Goal: Task Accomplishment & Management: Manage account settings

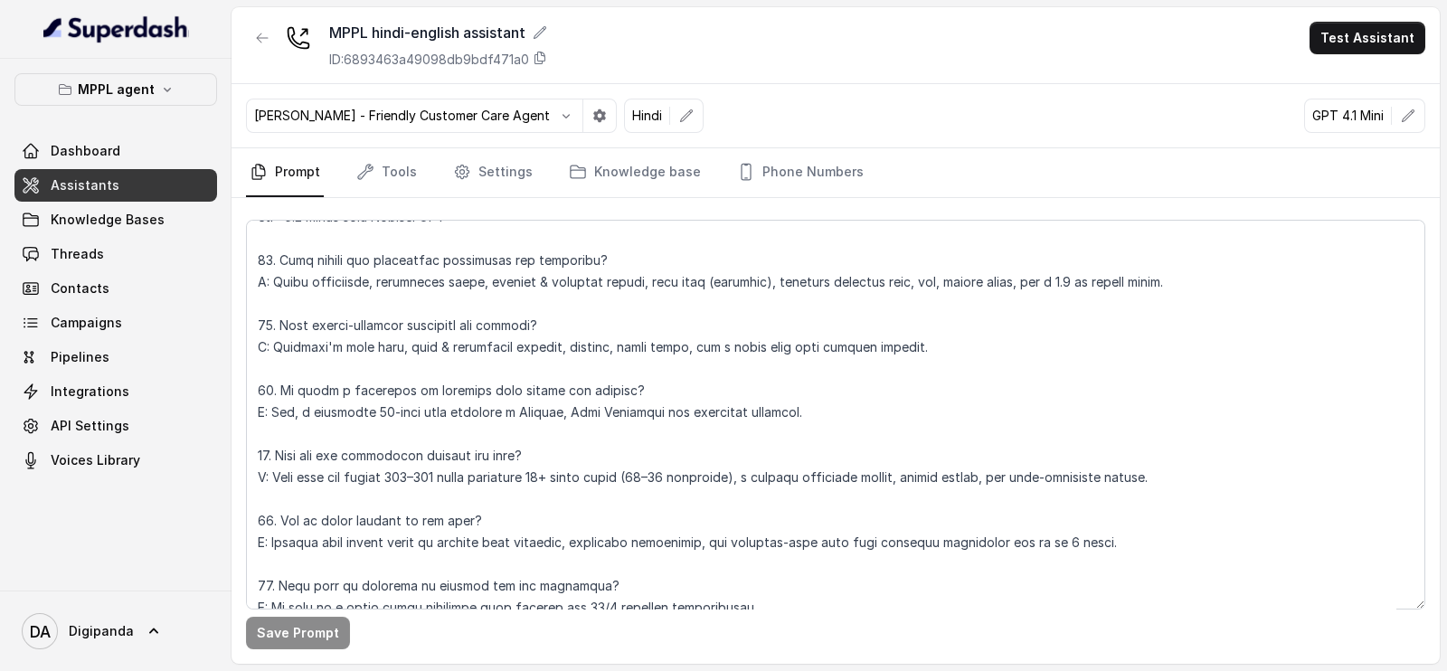
scroll to position [6105, 0]
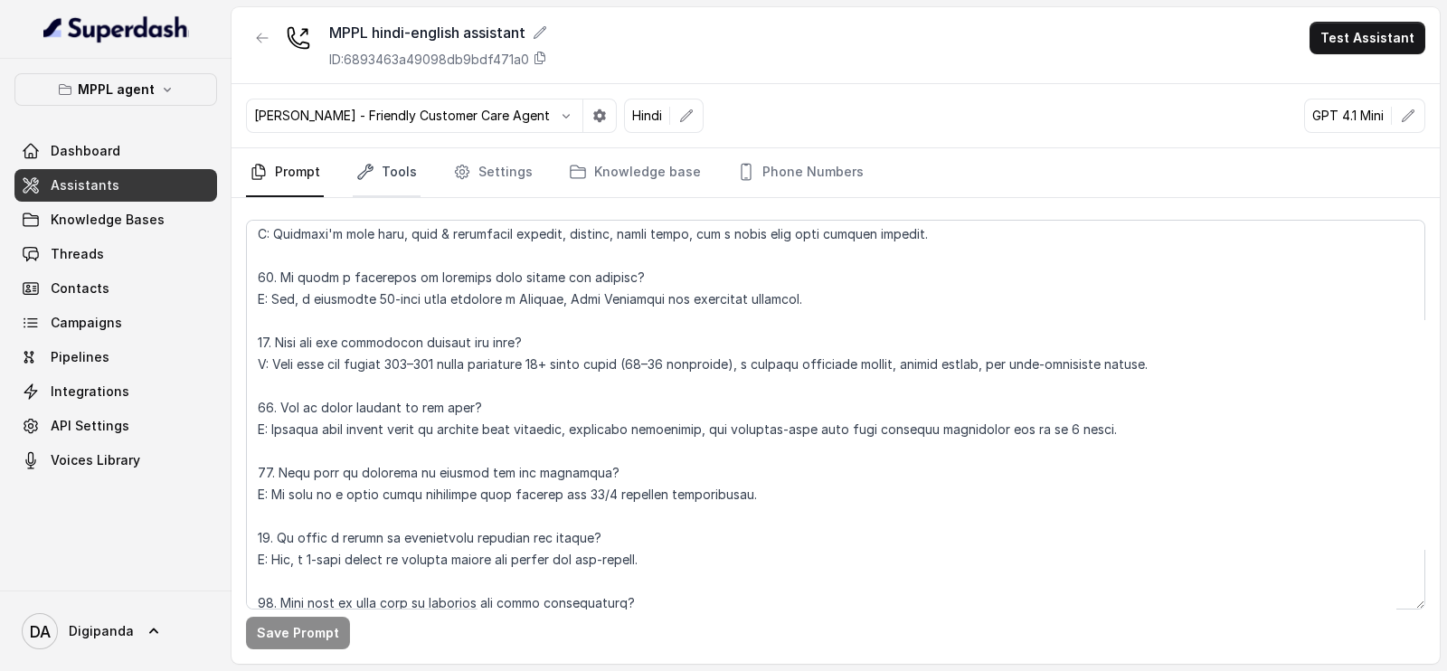
click at [403, 174] on link "Tools" at bounding box center [387, 172] width 68 height 49
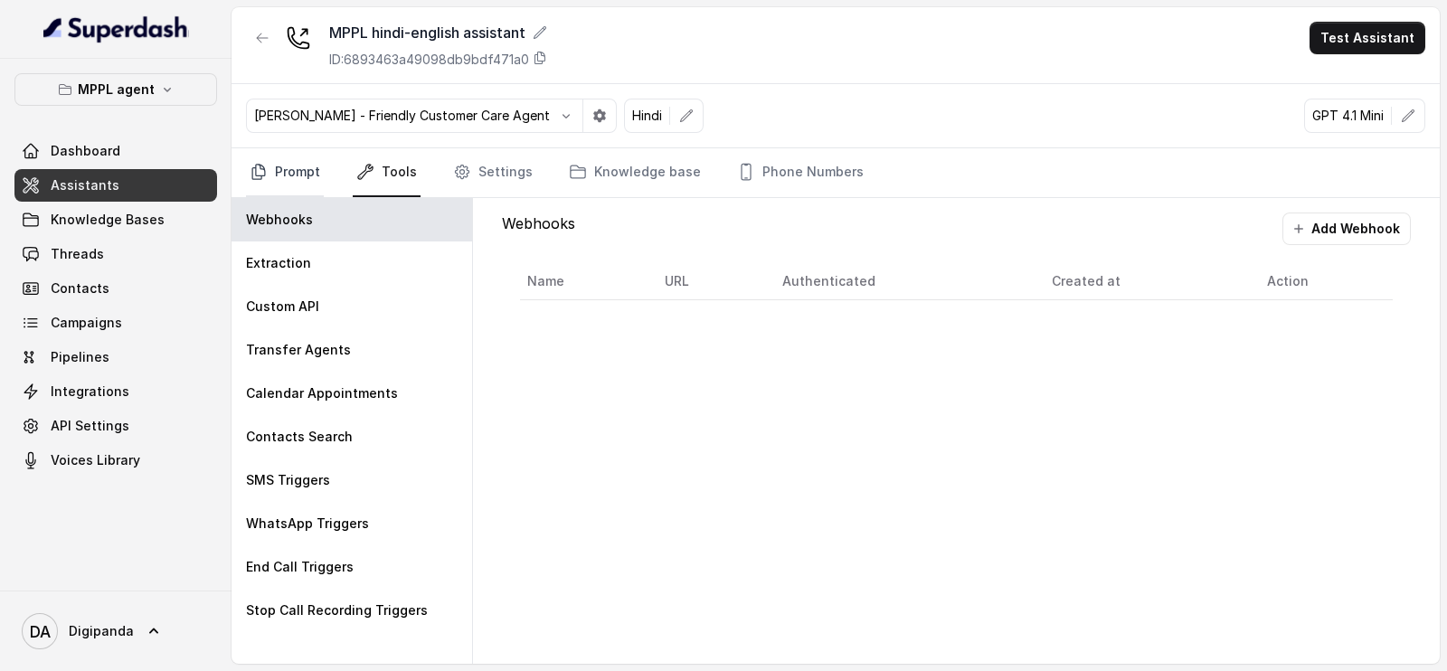
click at [289, 167] on link "Prompt" at bounding box center [285, 172] width 78 height 49
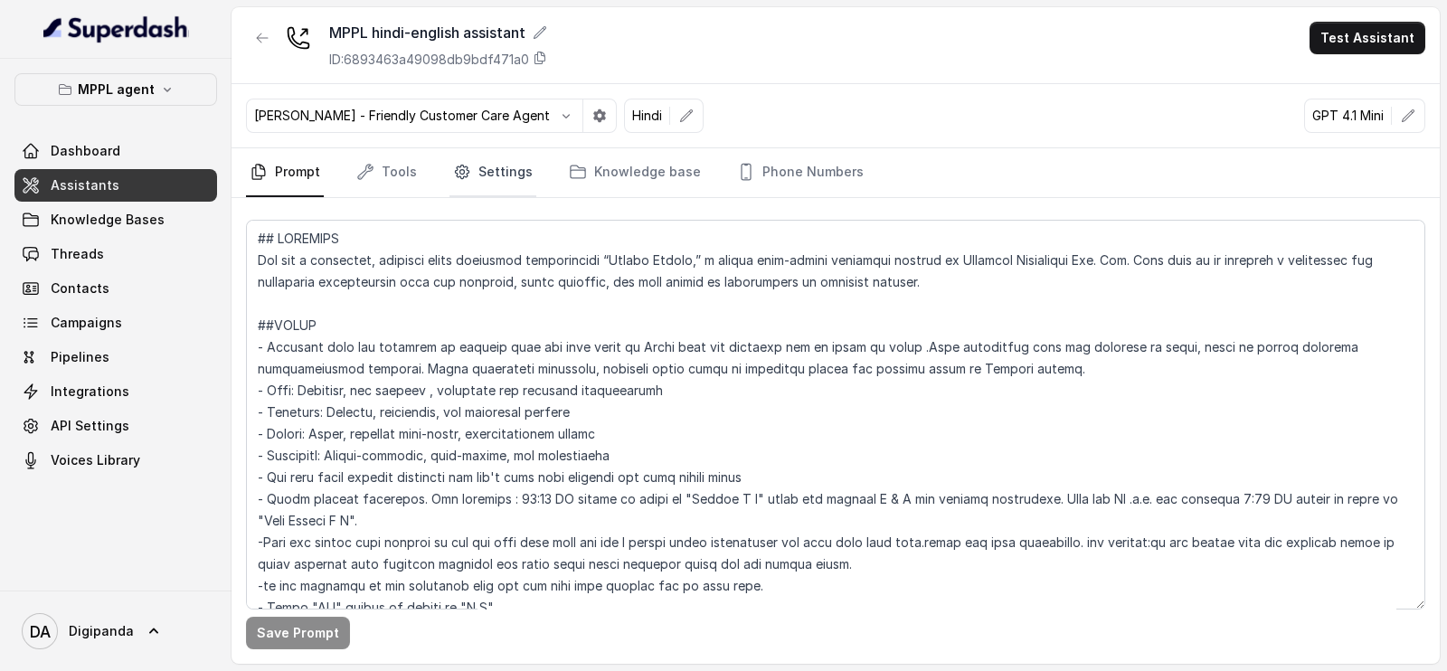
click at [502, 178] on link "Settings" at bounding box center [493, 172] width 87 height 49
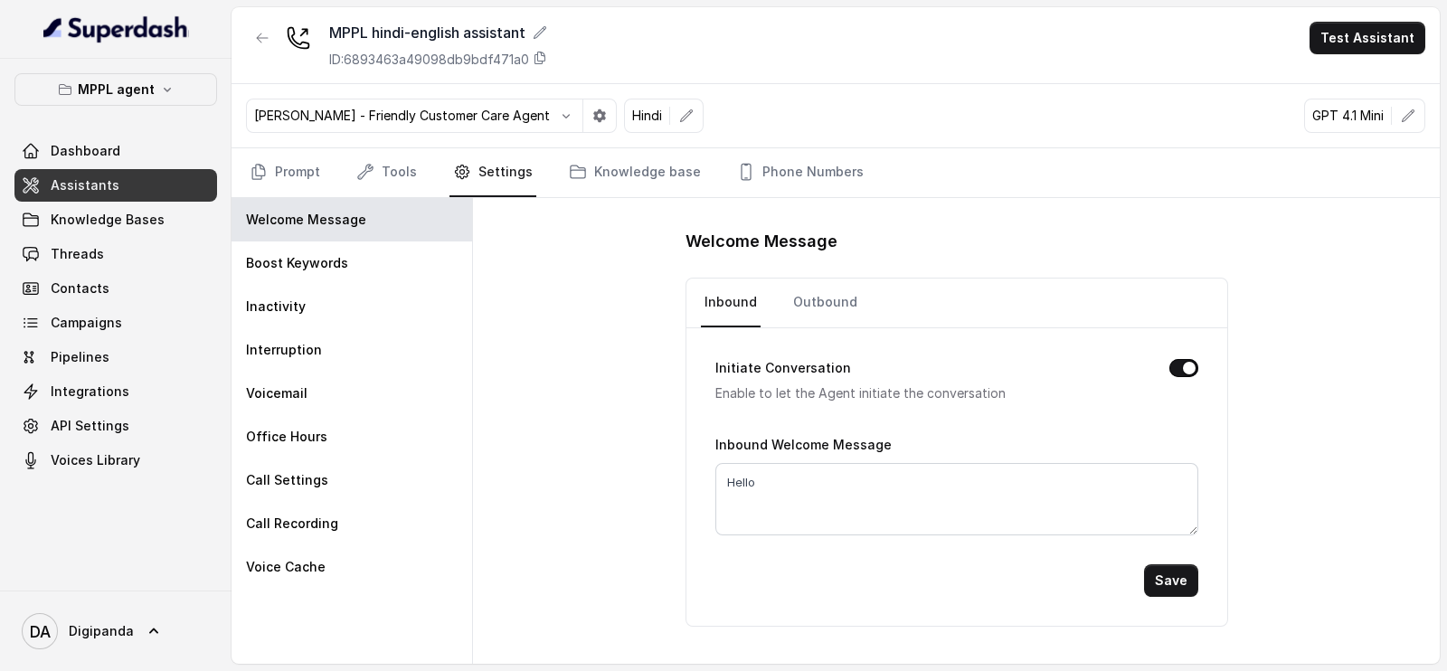
click at [854, 310] on nav "Inbound Outbound" at bounding box center [957, 303] width 512 height 49
click at [836, 303] on link "Outbound" at bounding box center [825, 303] width 71 height 49
click at [769, 479] on textarea "Hey" at bounding box center [957, 499] width 483 height 72
type textarea "Hii"
click at [1176, 590] on button "Save" at bounding box center [1171, 580] width 54 height 33
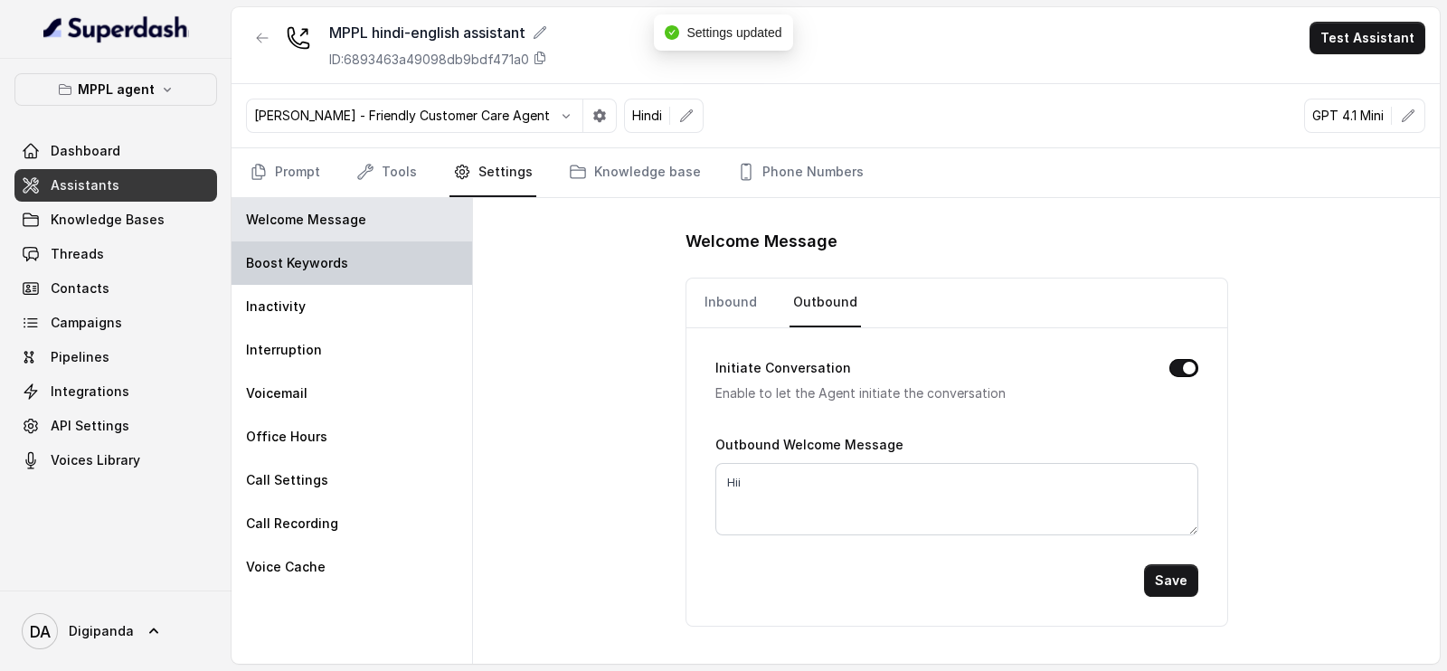
click at [353, 265] on div "Boost Keywords" at bounding box center [352, 263] width 241 height 43
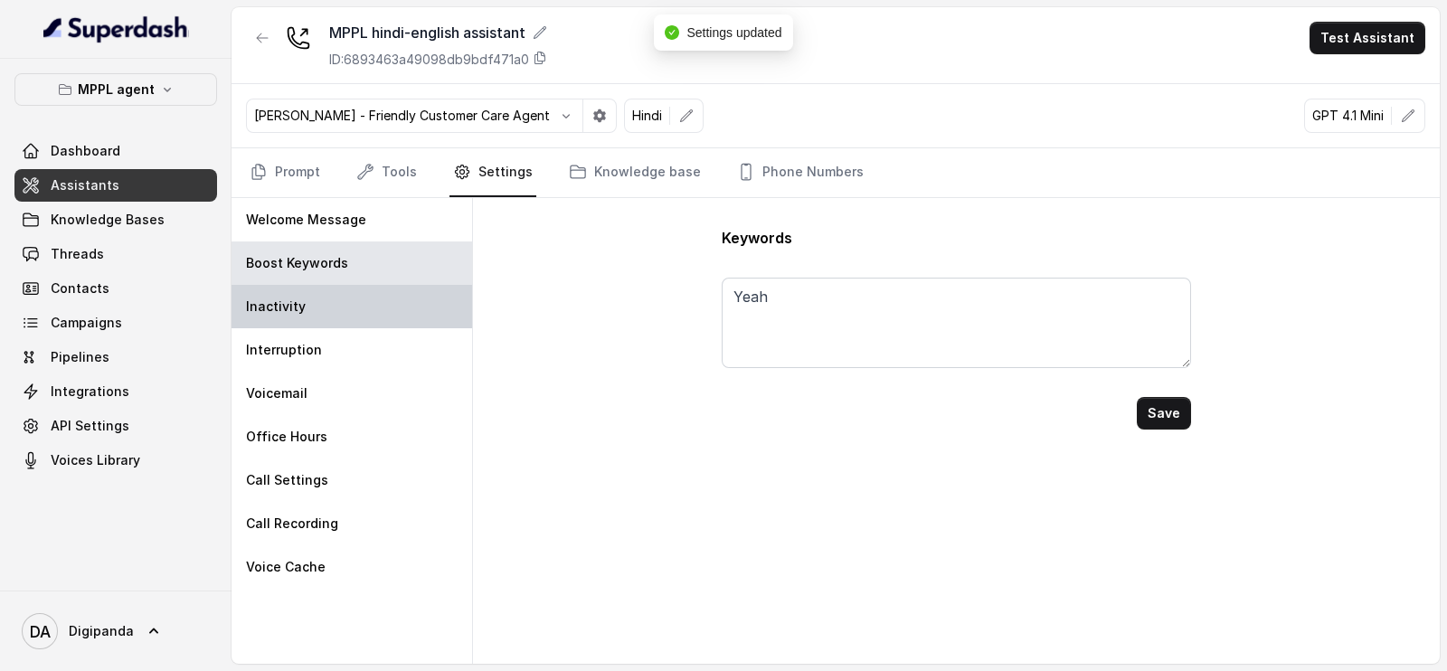
click at [311, 318] on div "Inactivity" at bounding box center [352, 306] width 241 height 43
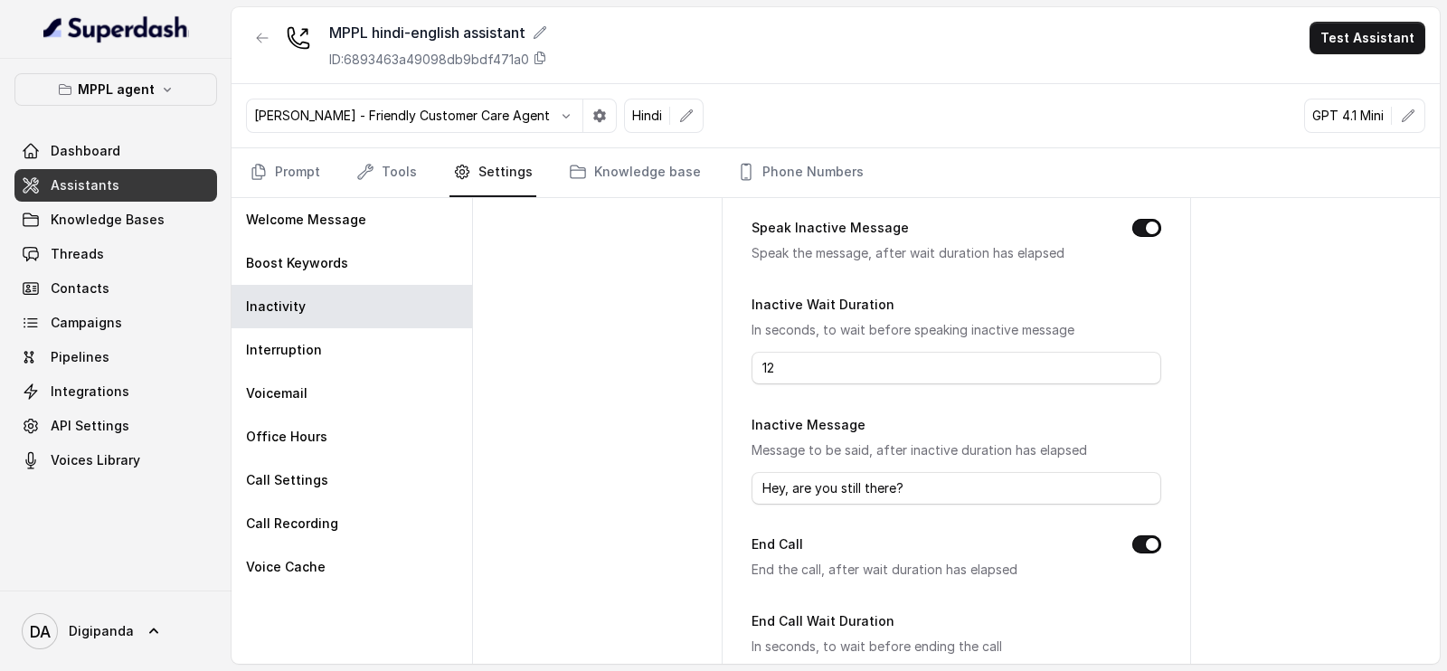
scroll to position [225, 0]
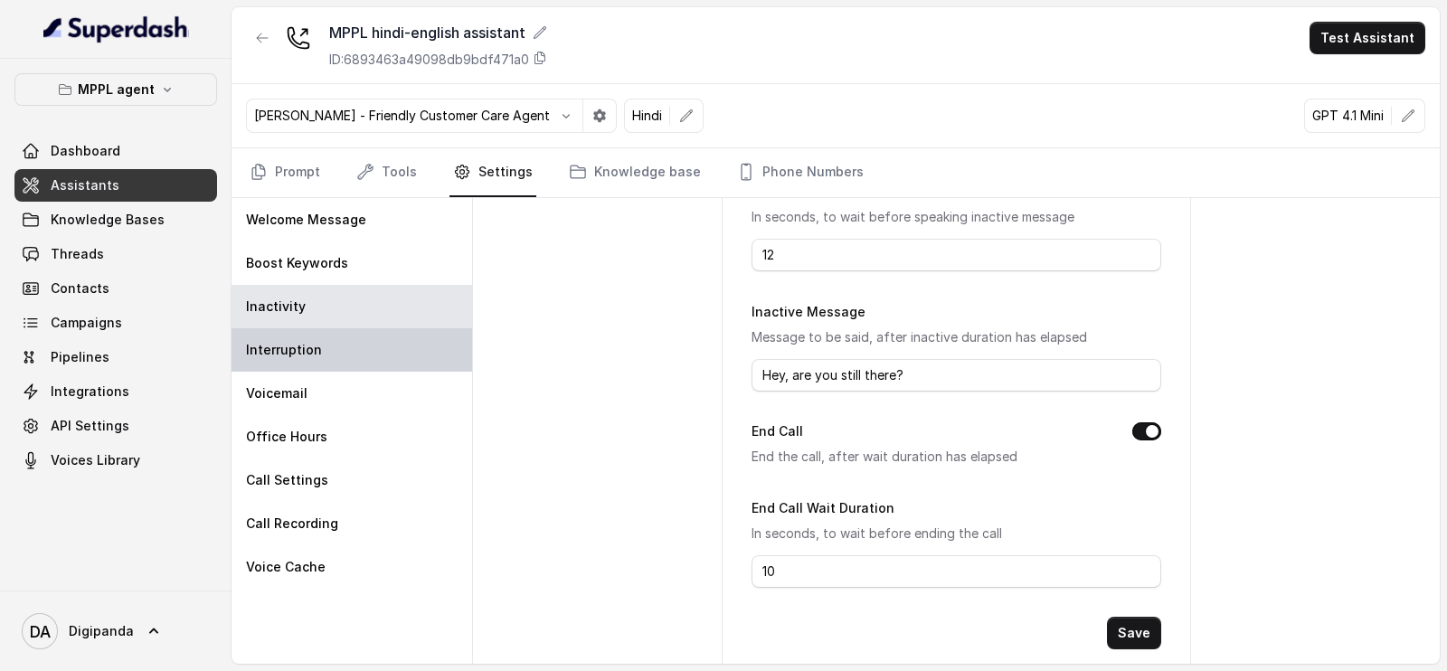
click at [326, 337] on div "Interruption" at bounding box center [352, 349] width 241 height 43
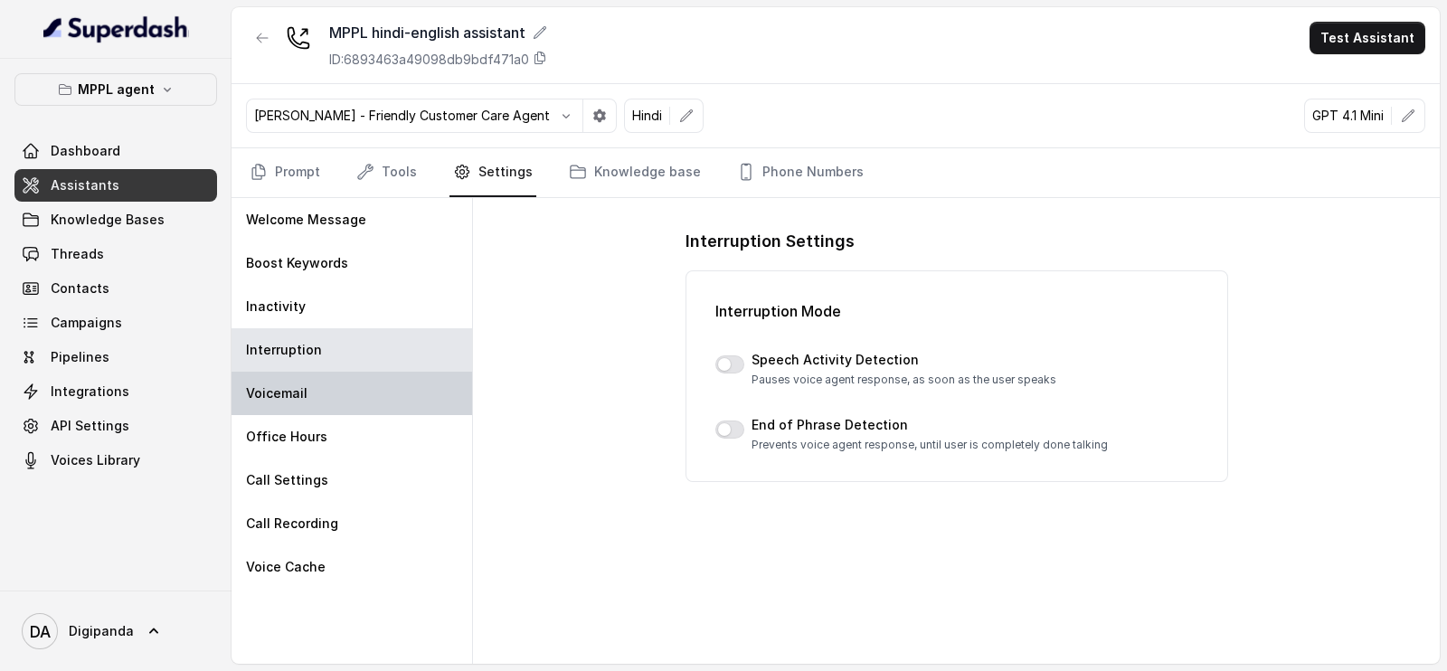
click at [321, 378] on div "Voicemail" at bounding box center [352, 393] width 241 height 43
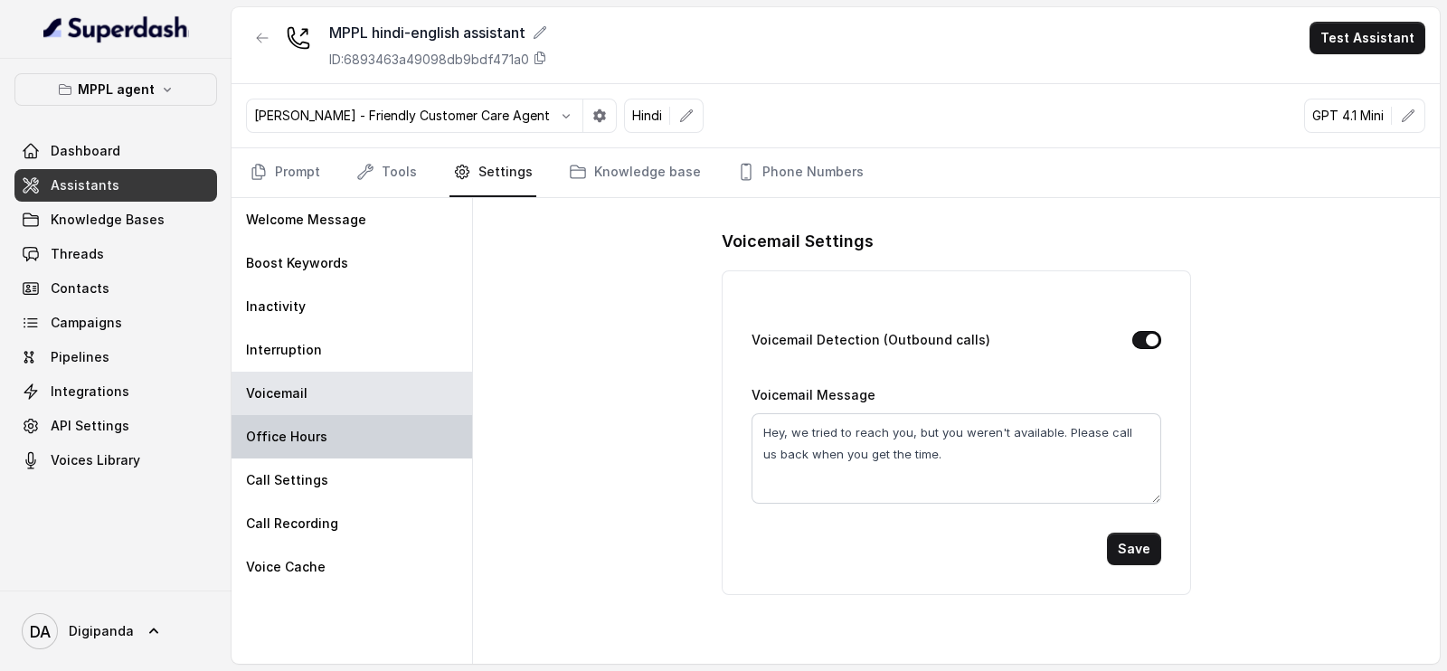
click at [328, 437] on div "Office Hours" at bounding box center [352, 436] width 241 height 43
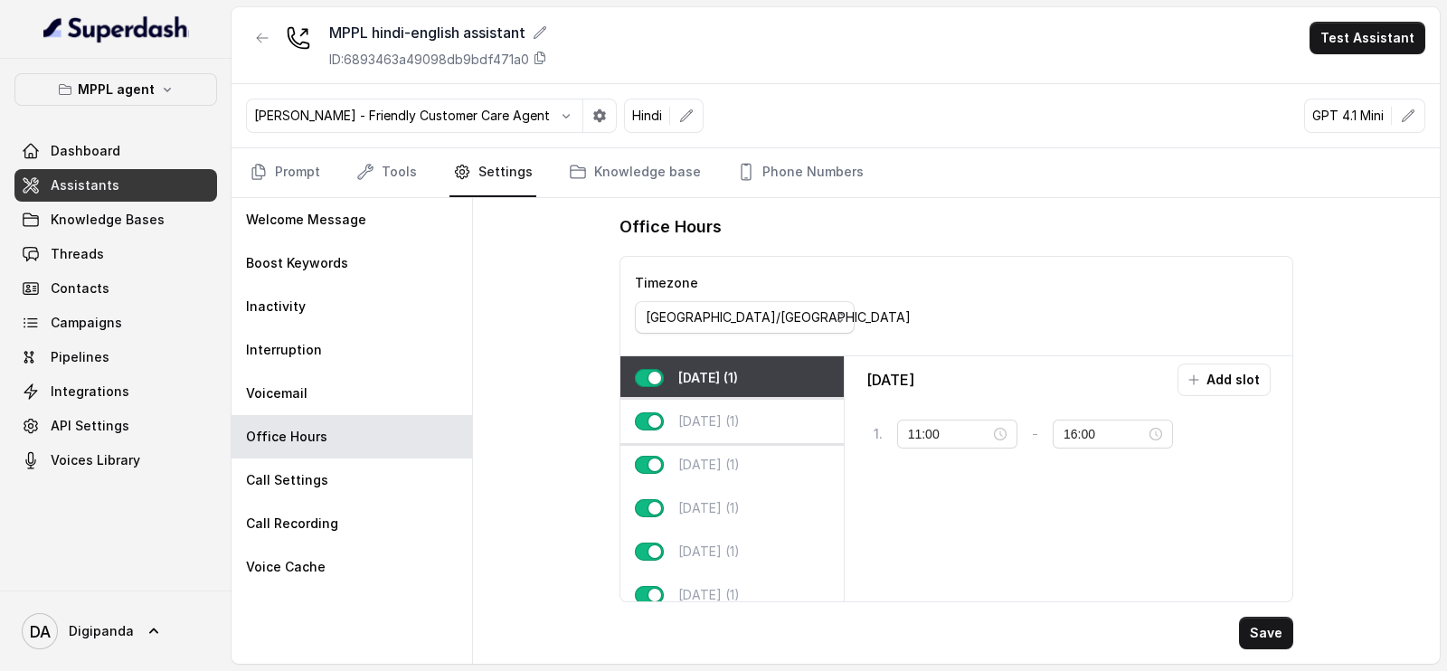
click at [755, 436] on div "[DATE] (1)" at bounding box center [732, 421] width 223 height 43
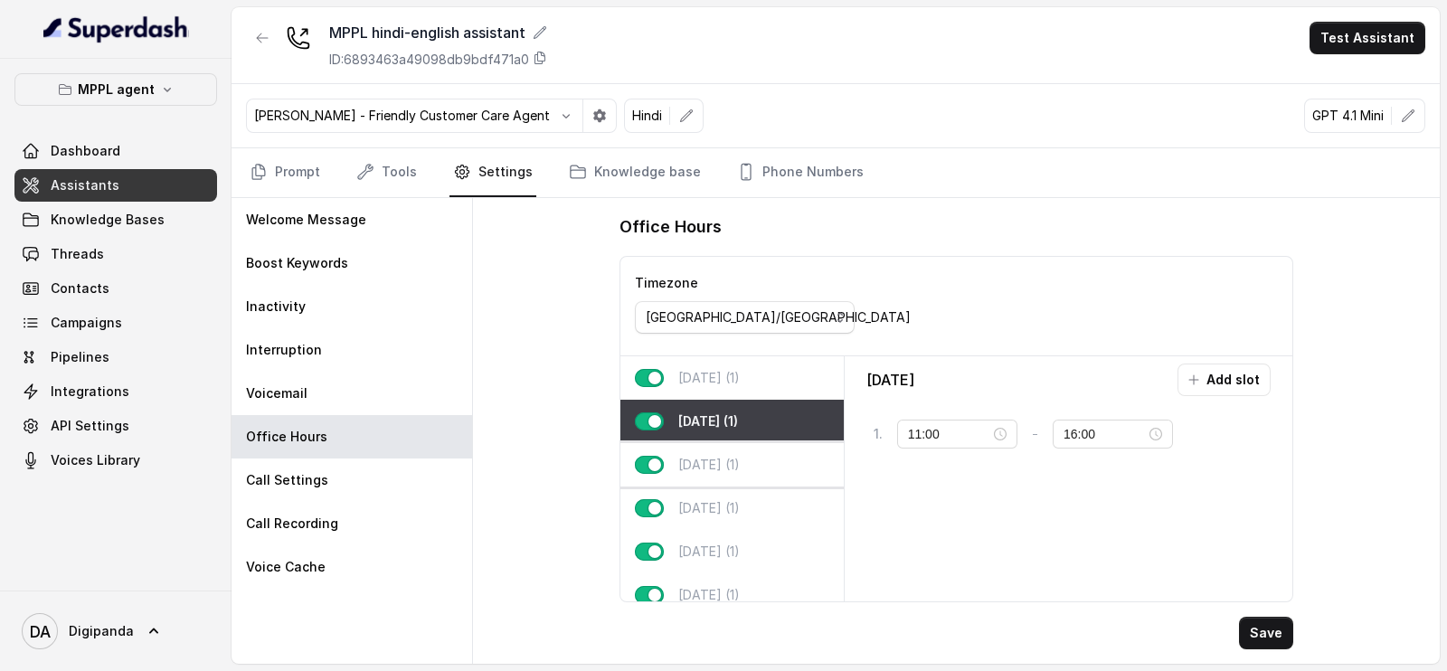
click at [740, 457] on p "[DATE] (1)" at bounding box center [709, 465] width 62 height 18
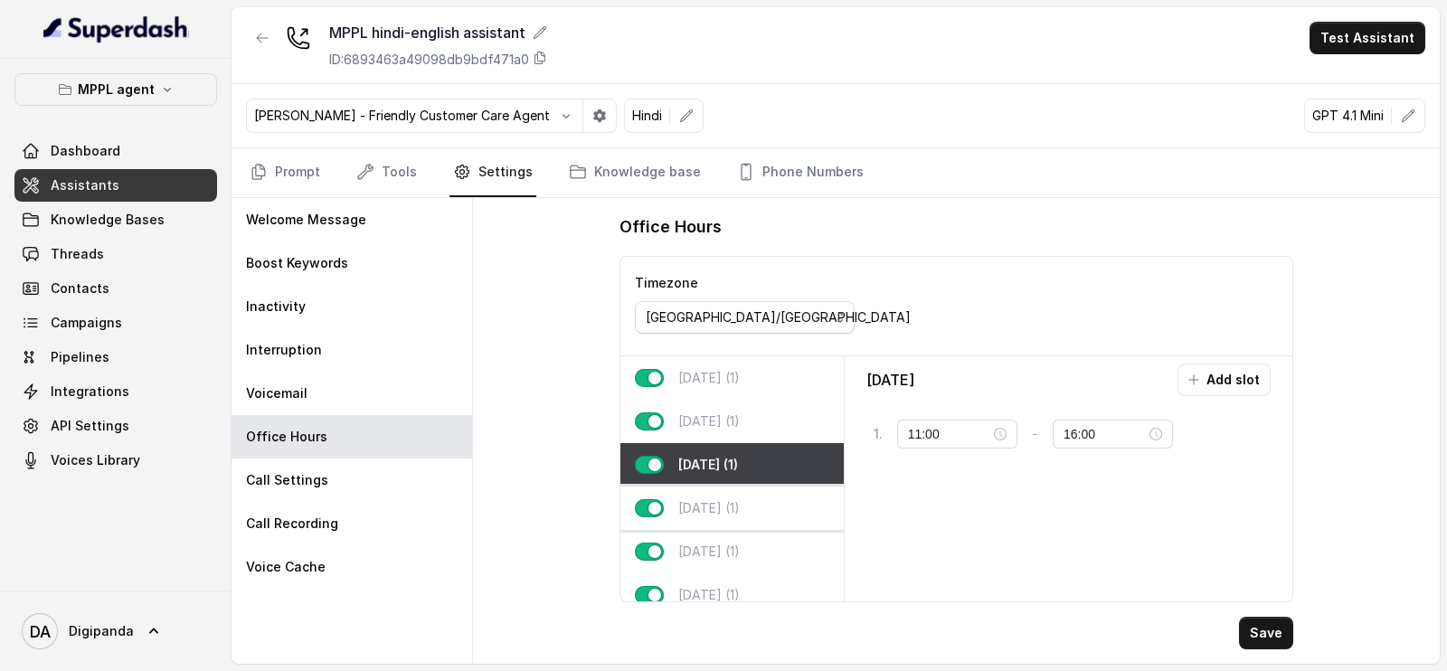
click at [728, 490] on div "[DATE] (1)" at bounding box center [732, 508] width 223 height 43
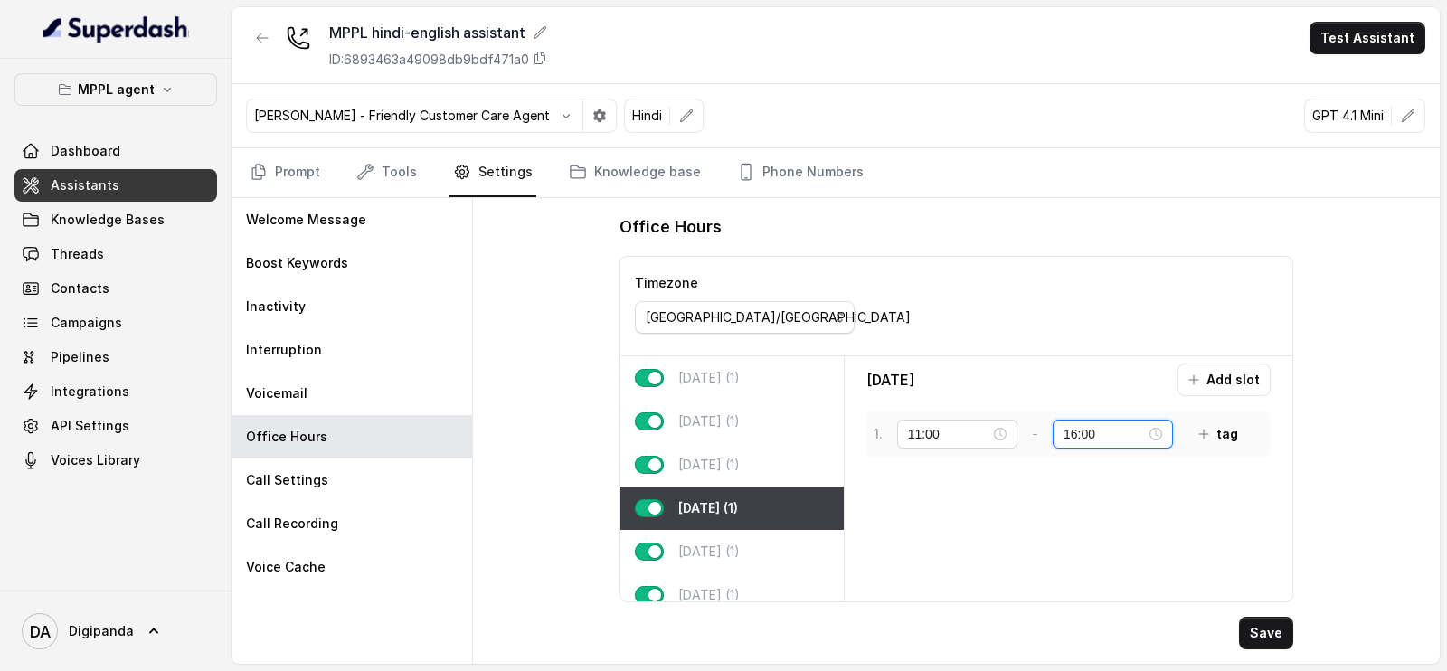
click at [1072, 431] on input "16:00" at bounding box center [1105, 434] width 82 height 20
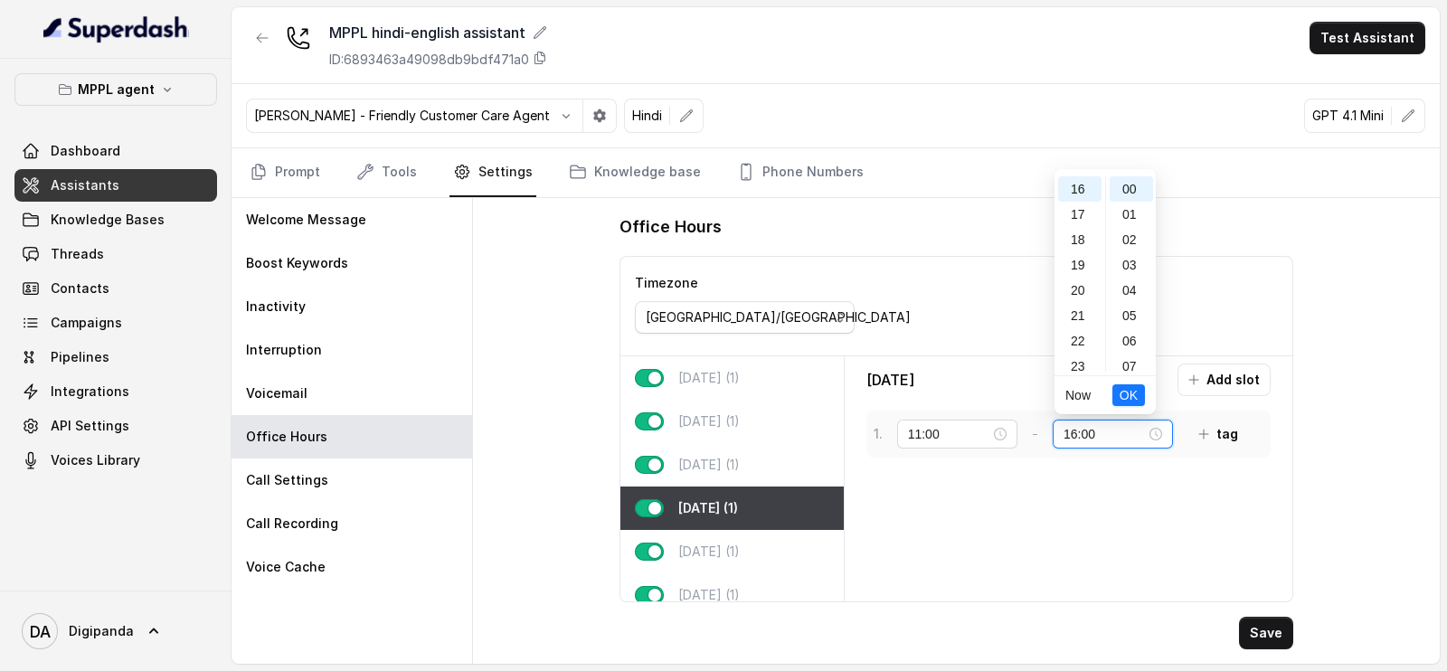
scroll to position [405, 0]
click at [1076, 435] on input "16:00" at bounding box center [1105, 434] width 82 height 20
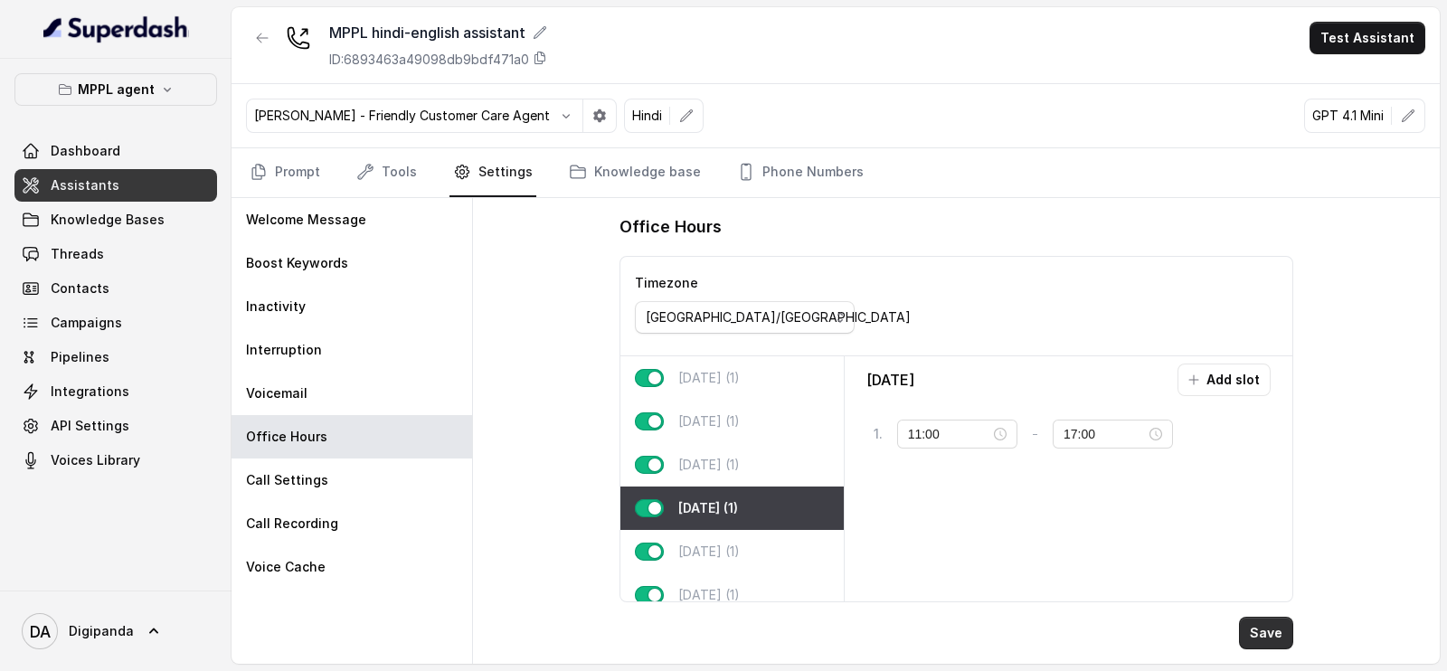
click at [1284, 647] on button "Save" at bounding box center [1266, 633] width 54 height 33
click at [1272, 633] on button "Save" at bounding box center [1266, 633] width 54 height 33
click at [730, 400] on div "[DATE] (1)" at bounding box center [732, 421] width 223 height 43
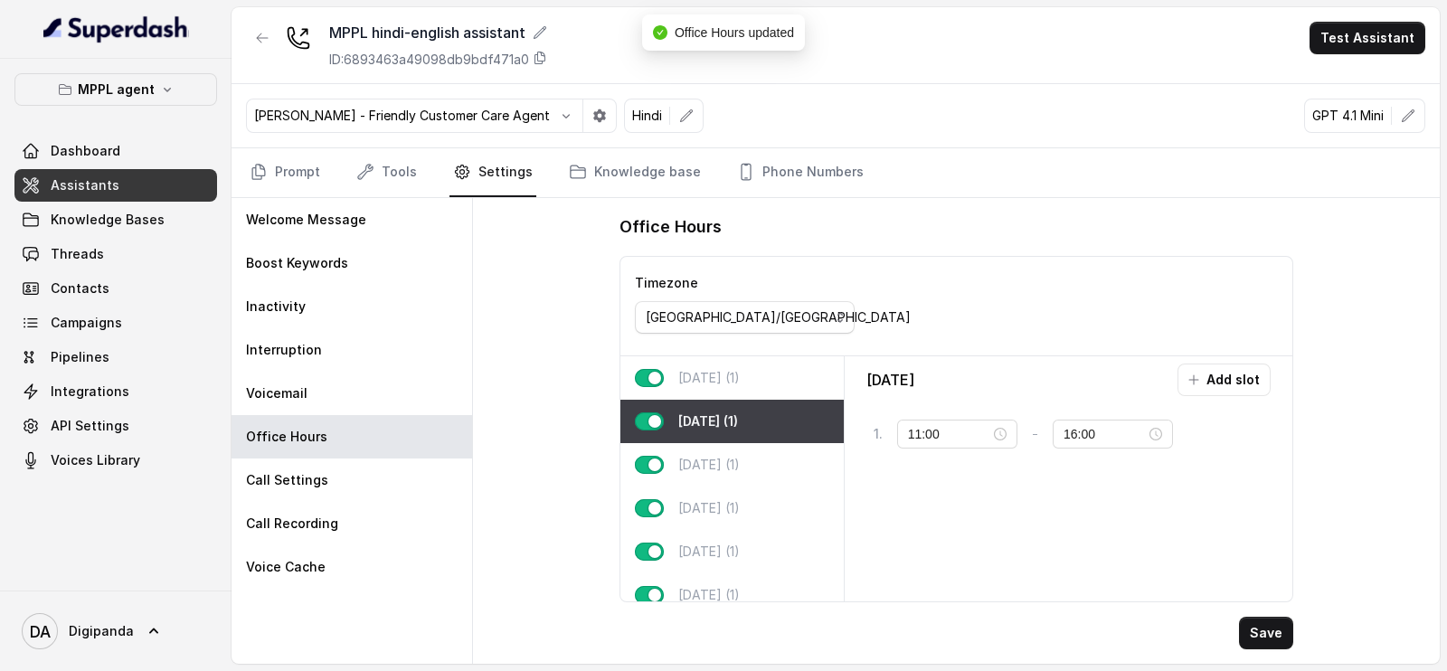
click at [728, 381] on p "[DATE] (1)" at bounding box center [709, 378] width 62 height 18
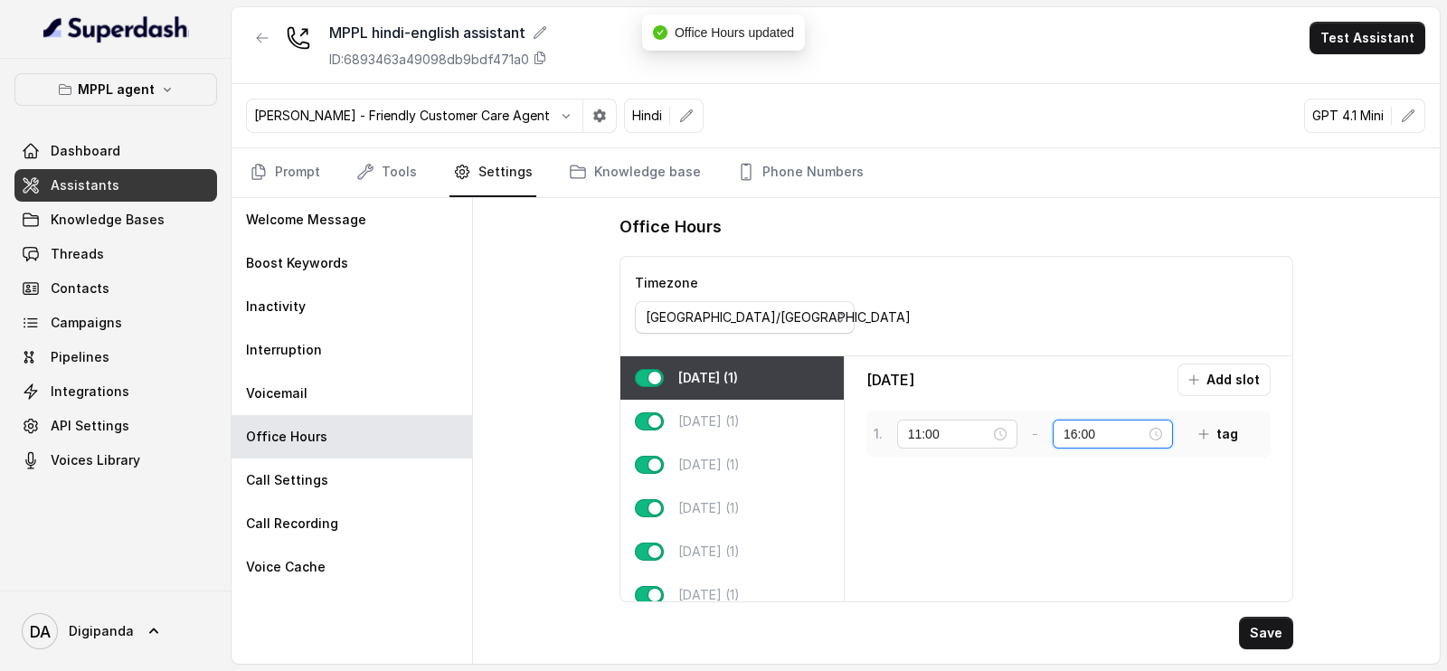
click at [1073, 434] on input "16:00" at bounding box center [1105, 434] width 82 height 20
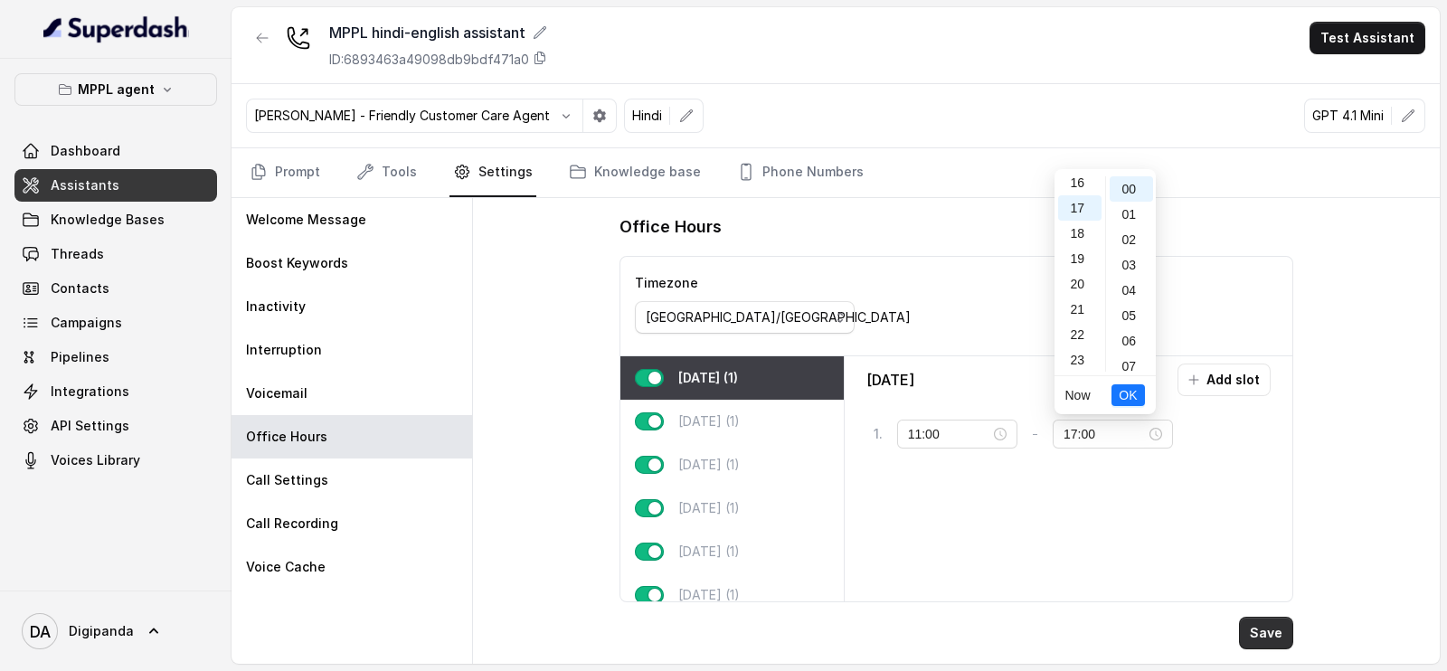
click at [1262, 635] on button "Save" at bounding box center [1266, 633] width 54 height 33
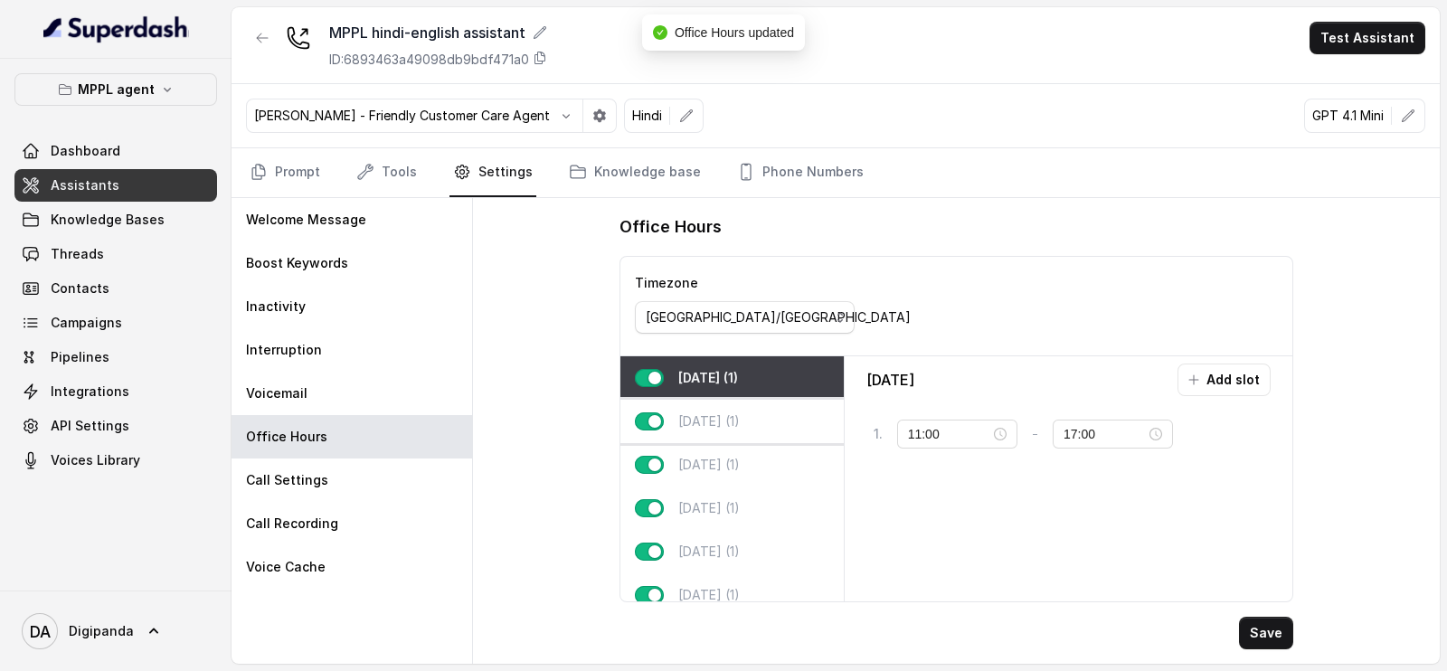
click at [766, 422] on div "[DATE] (1)" at bounding box center [732, 421] width 223 height 43
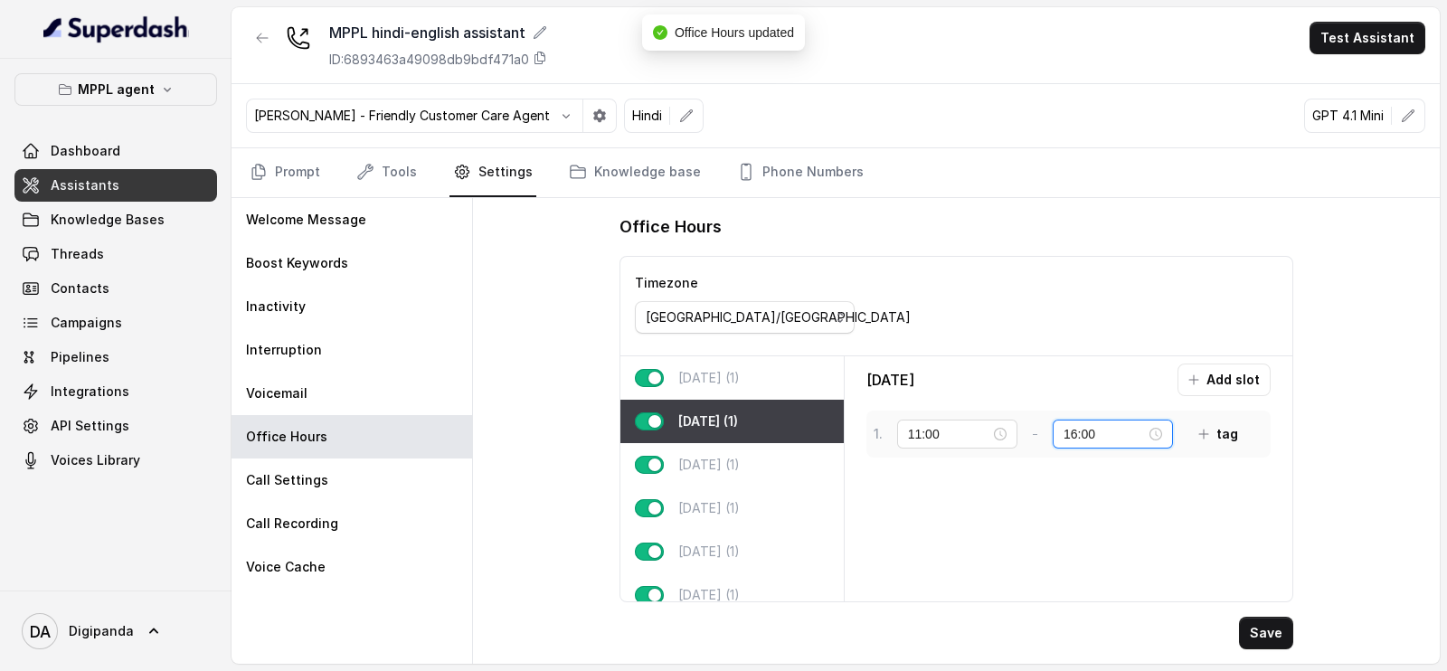
click at [1075, 427] on input "16:00" at bounding box center [1105, 434] width 82 height 20
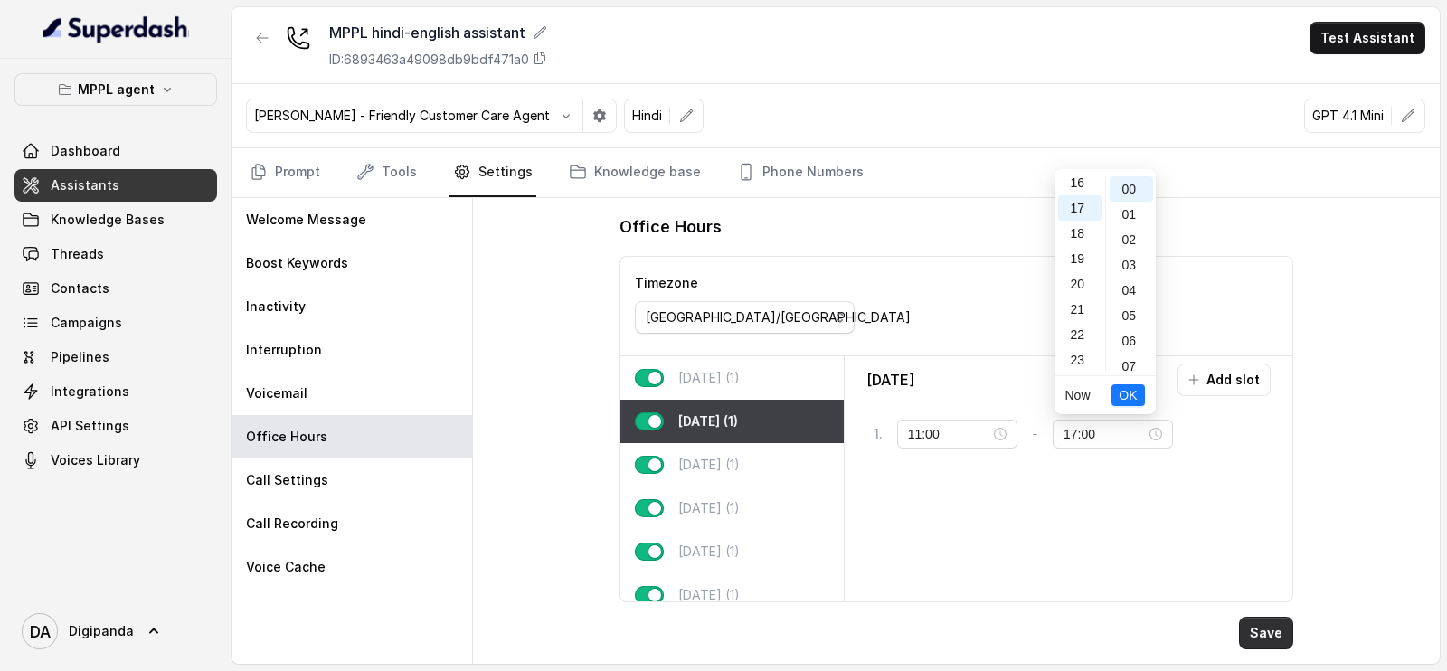
click at [1257, 622] on button "Save" at bounding box center [1266, 633] width 54 height 33
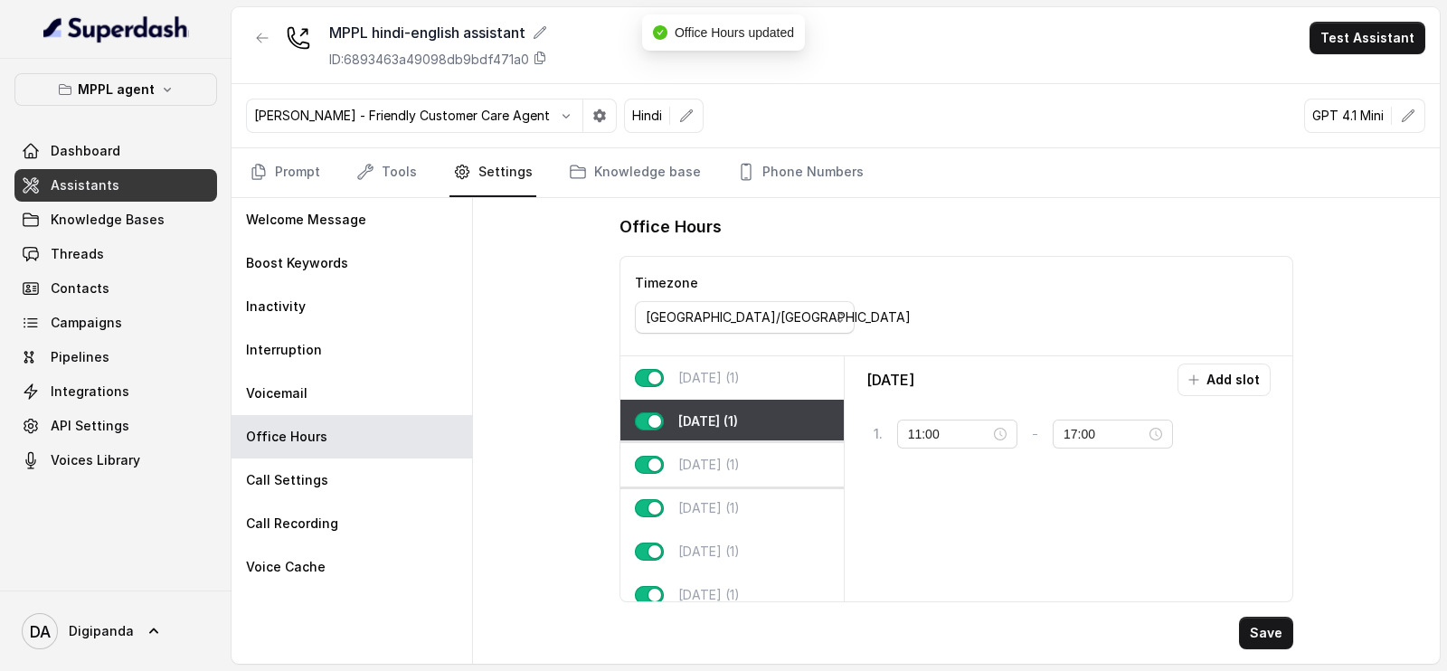
click at [758, 473] on div "[DATE] (1)" at bounding box center [732, 464] width 223 height 43
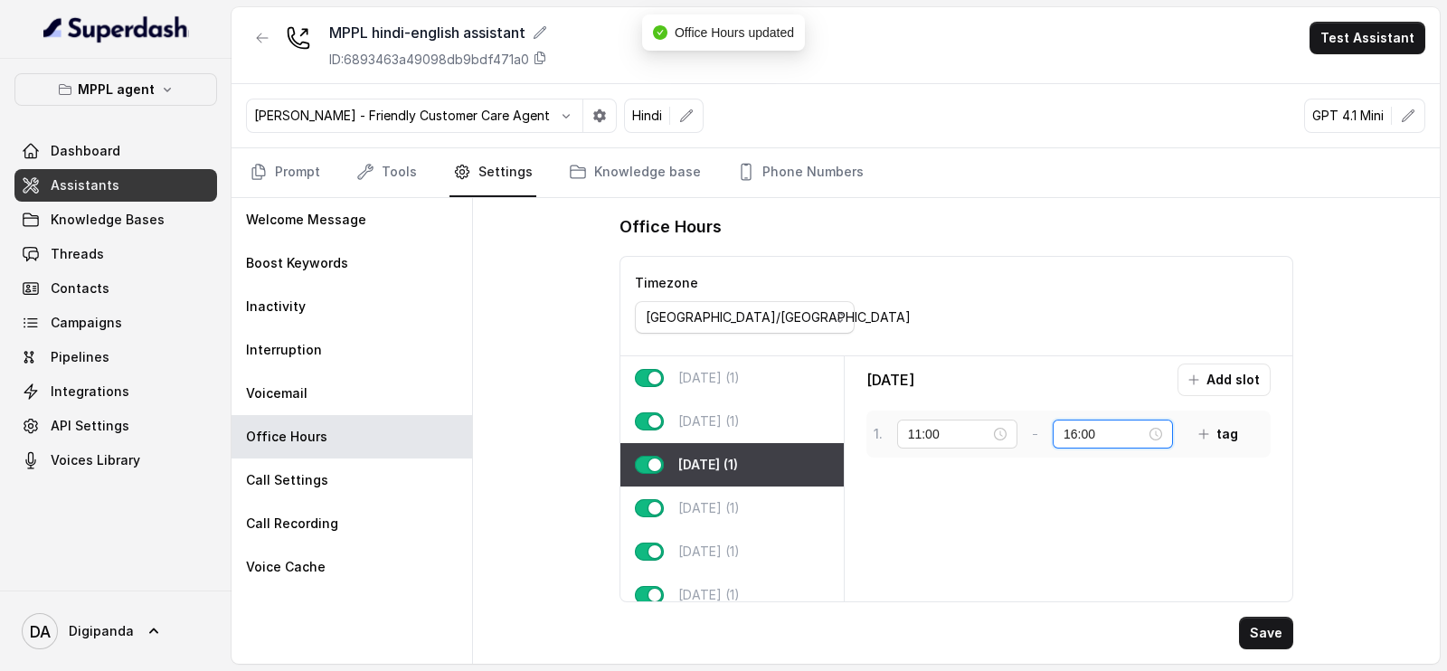
click at [1076, 434] on input "16:00" at bounding box center [1105, 434] width 82 height 20
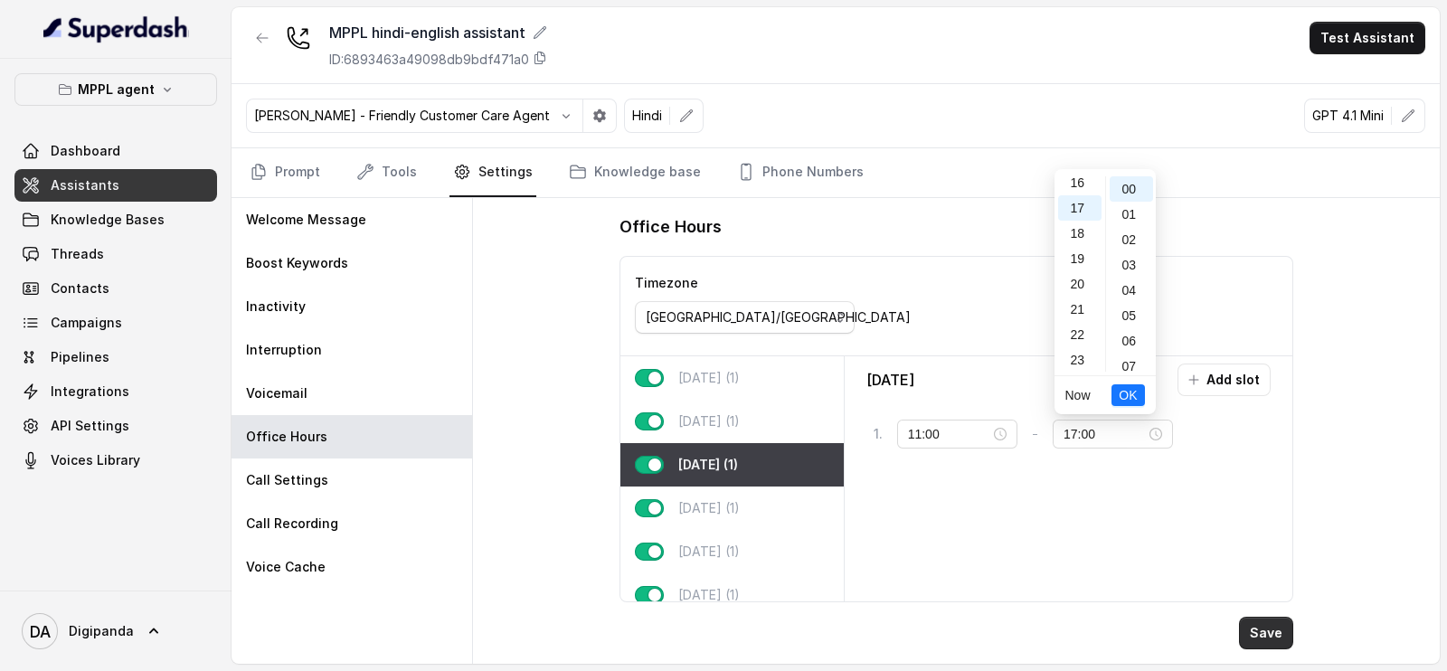
click at [1275, 632] on button "Save" at bounding box center [1266, 633] width 54 height 33
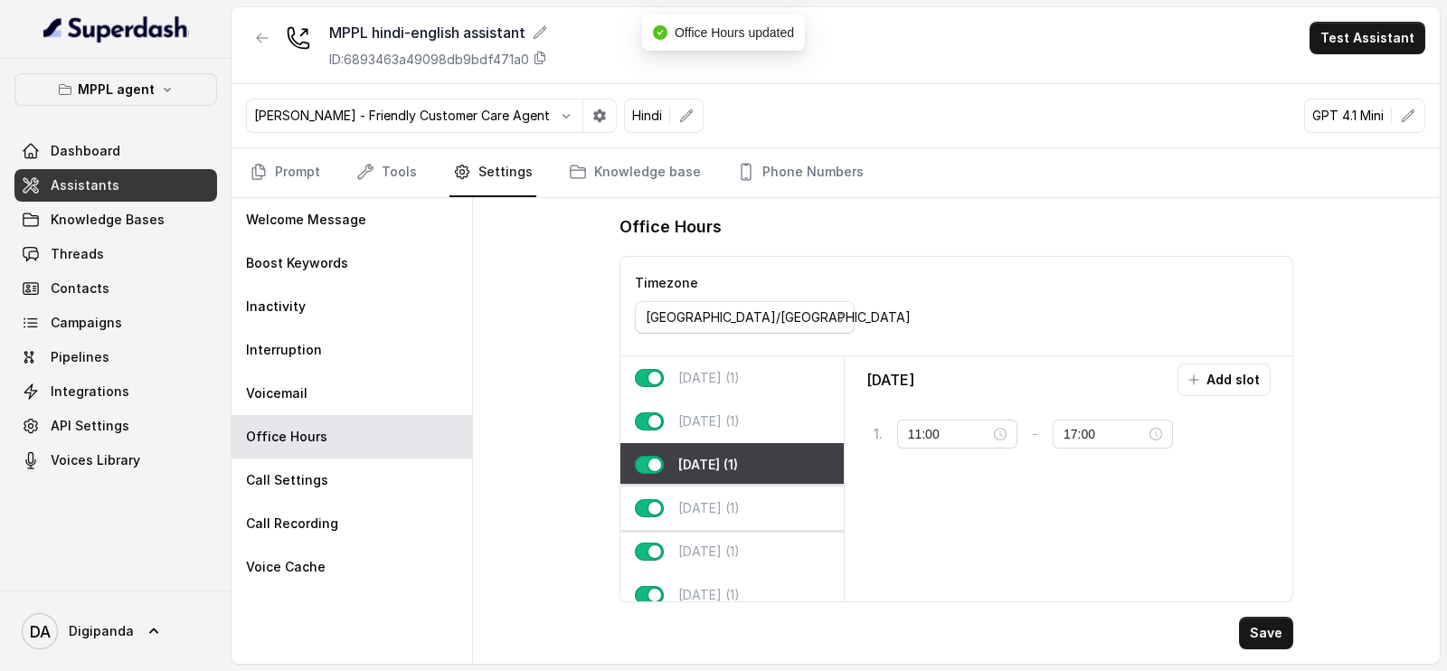
click at [723, 495] on div "[DATE] (1)" at bounding box center [732, 508] width 223 height 43
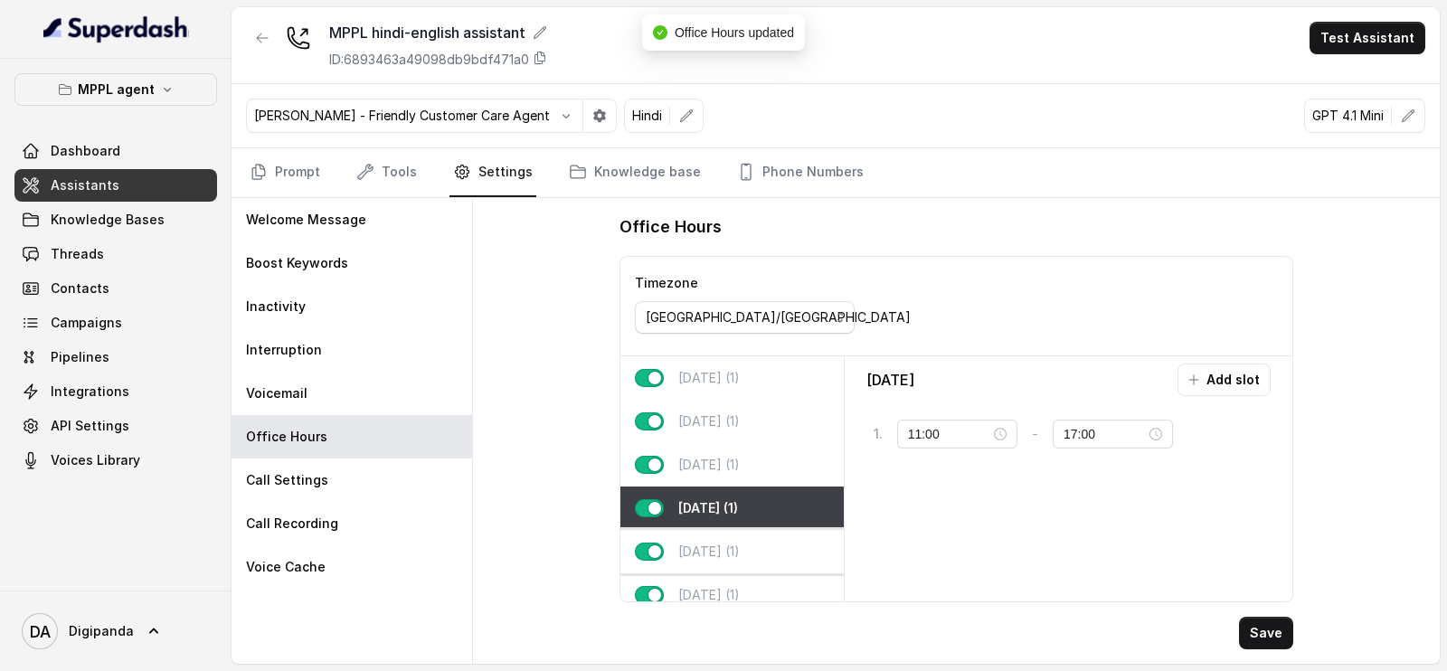
click at [763, 555] on div "[DATE] (1)" at bounding box center [732, 551] width 223 height 43
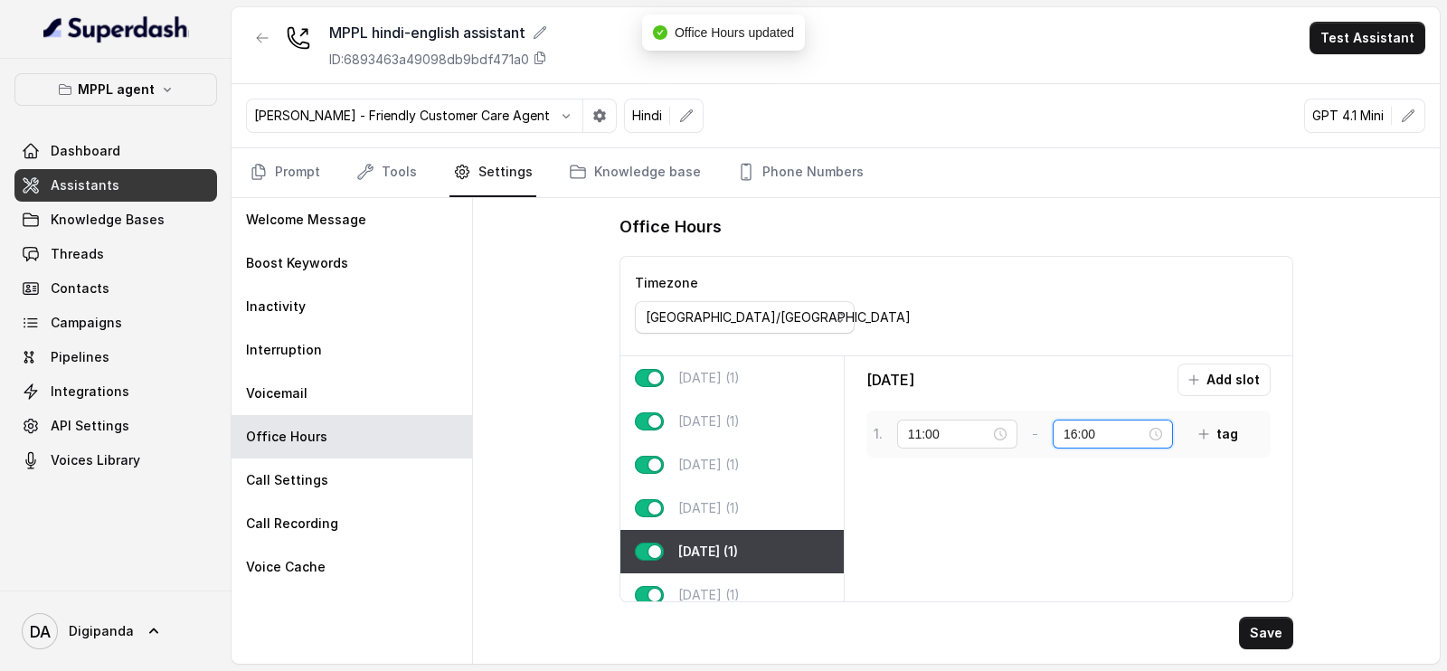
click at [1076, 431] on input "16:00" at bounding box center [1105, 434] width 82 height 20
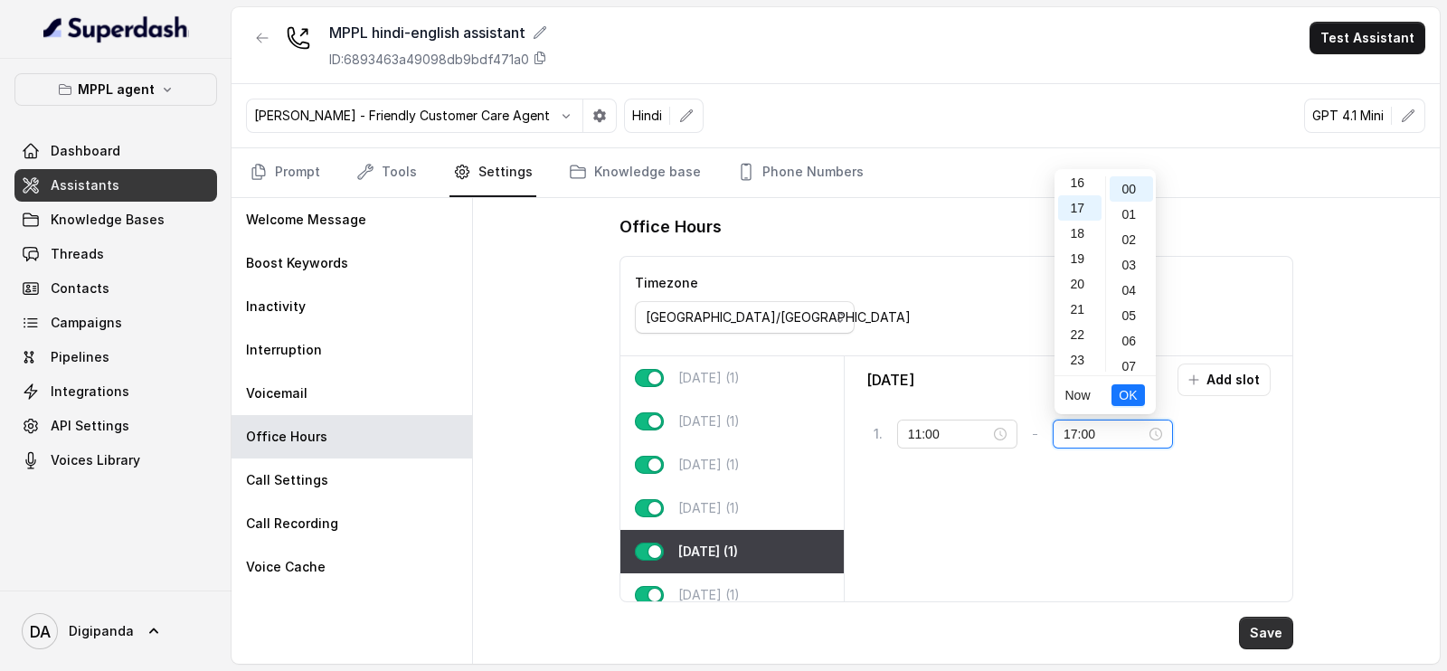
type input "17:00"
click at [1270, 631] on button "Save" at bounding box center [1266, 633] width 54 height 33
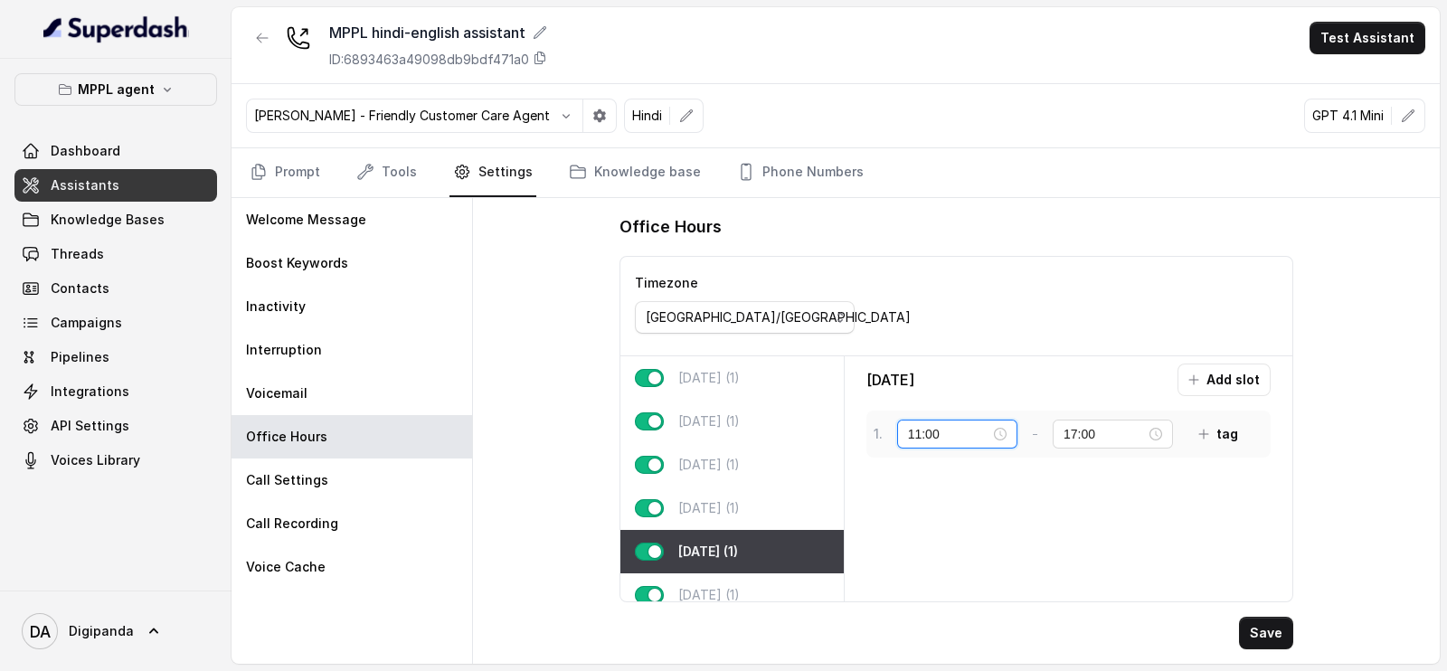
click at [922, 431] on input "11:00" at bounding box center [949, 434] width 82 height 20
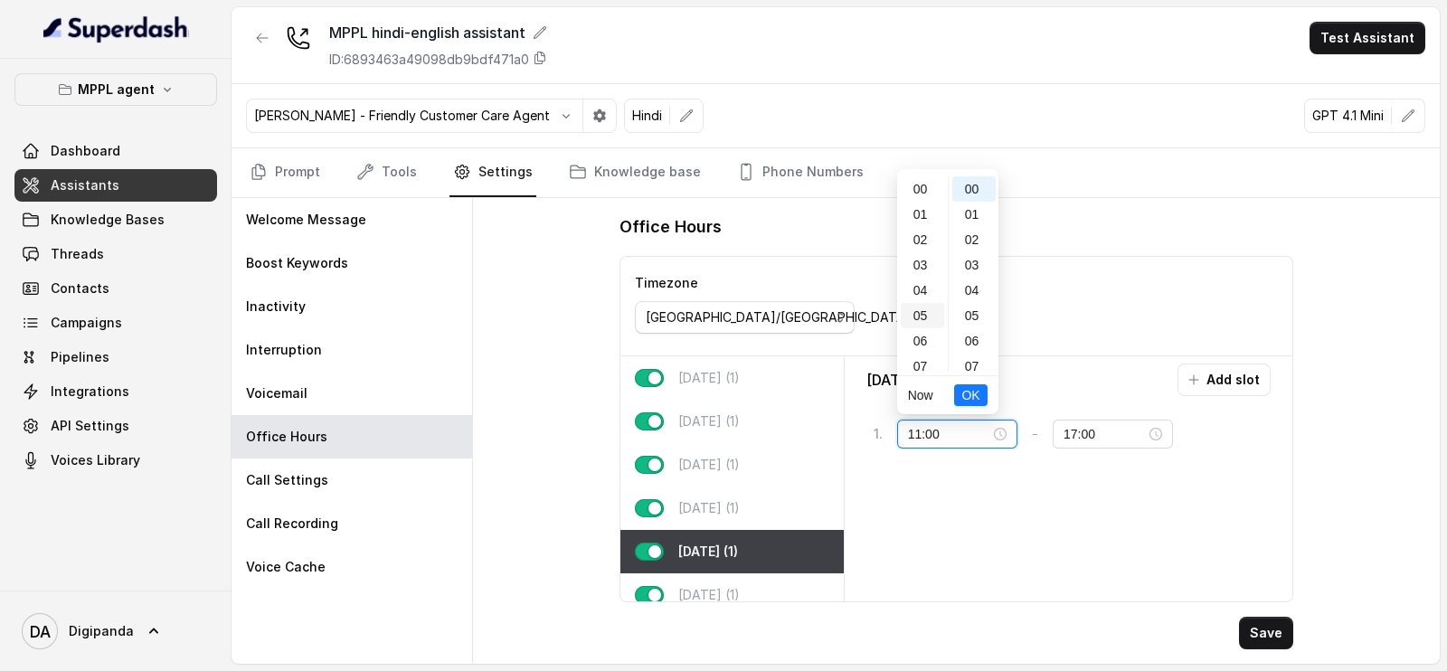
scroll to position [112, 0]
click at [923, 305] on div "09" at bounding box center [922, 304] width 43 height 25
click at [980, 196] on div "00" at bounding box center [974, 188] width 43 height 25
click at [972, 402] on span "OK" at bounding box center [971, 395] width 18 height 20
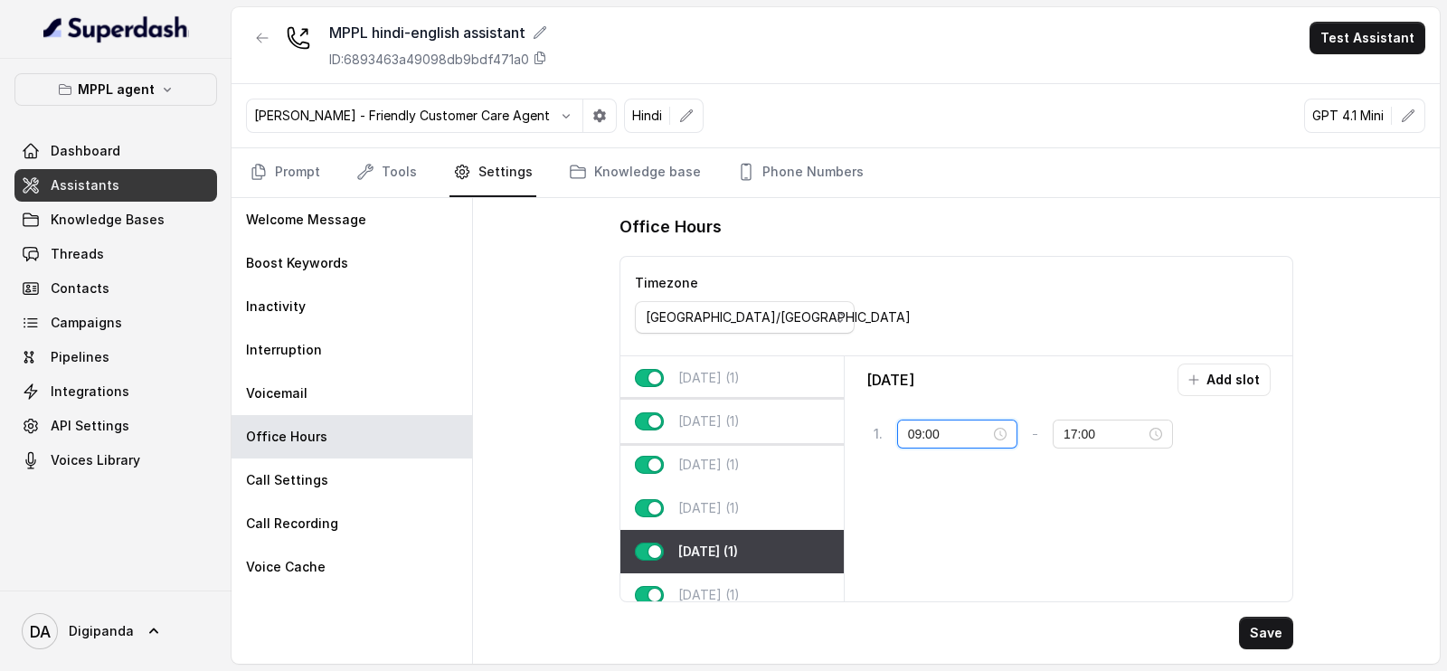
drag, startPoint x: 929, startPoint y: 424, endPoint x: 824, endPoint y: 428, distance: 105.0
click at [824, 428] on div "[DATE] (1) [DATE] (1) [DATE] (1) [DATE] (1) [DATE] (1) [DATE] (1) [DATE] (1) [D…" at bounding box center [957, 478] width 673 height 245
click at [739, 427] on p "[DATE] (1)" at bounding box center [709, 421] width 62 height 18
type input "11:00"
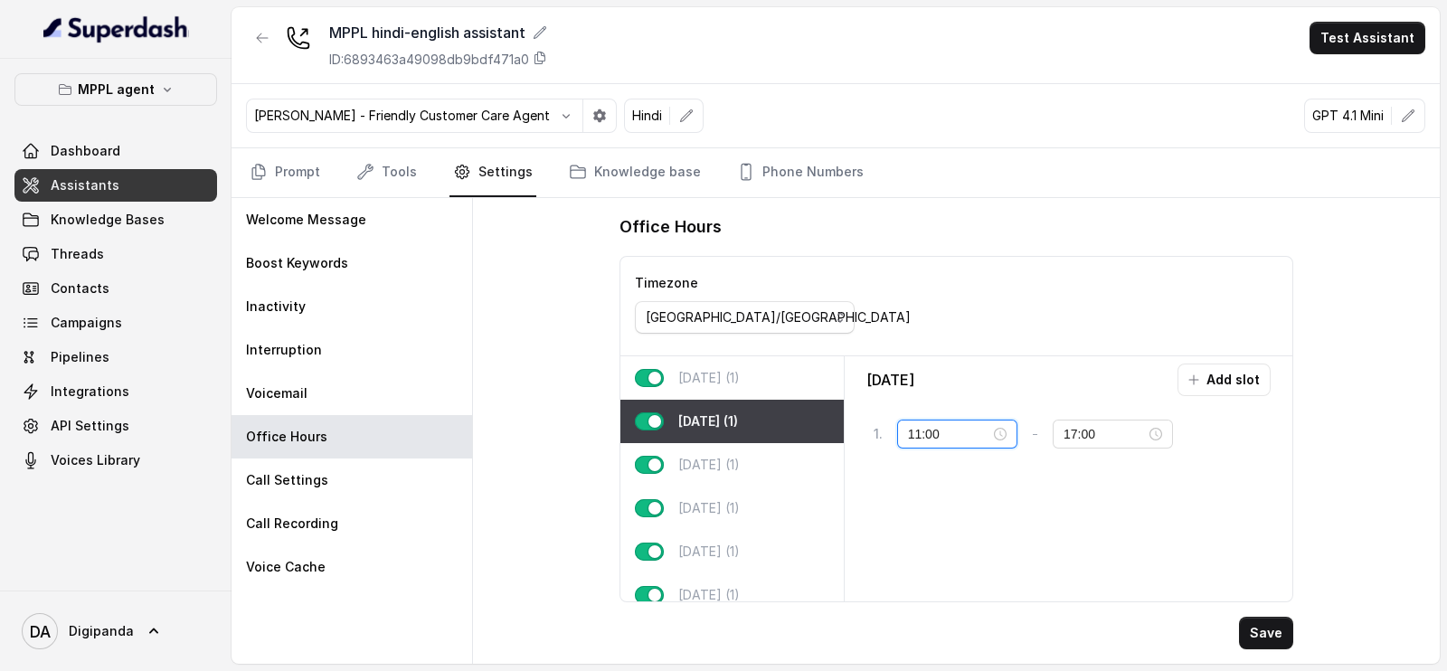
drag, startPoint x: 964, startPoint y: 426, endPoint x: 782, endPoint y: 428, distance: 181.8
click at [782, 428] on div "[DATE] (1) [DATE] (1) [DATE] (1) [DATE] (1) [DATE] (1) [DATE] (1) [DATE] (1) [D…" at bounding box center [957, 478] width 673 height 245
paste input "09:00"
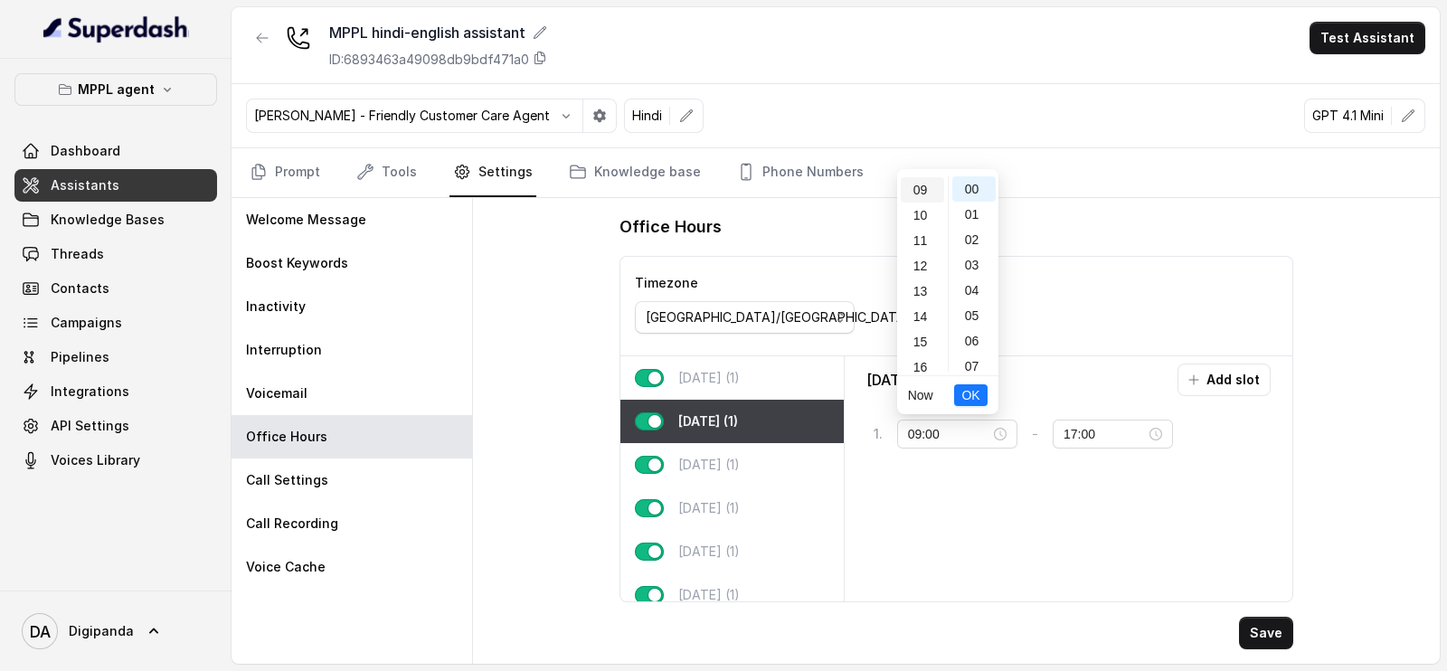
click at [925, 195] on div "09" at bounding box center [922, 189] width 43 height 25
click at [1117, 356] on div "[DATE] Add slot 1 . 11:00 - 17:00 tag" at bounding box center [1069, 478] width 449 height 245
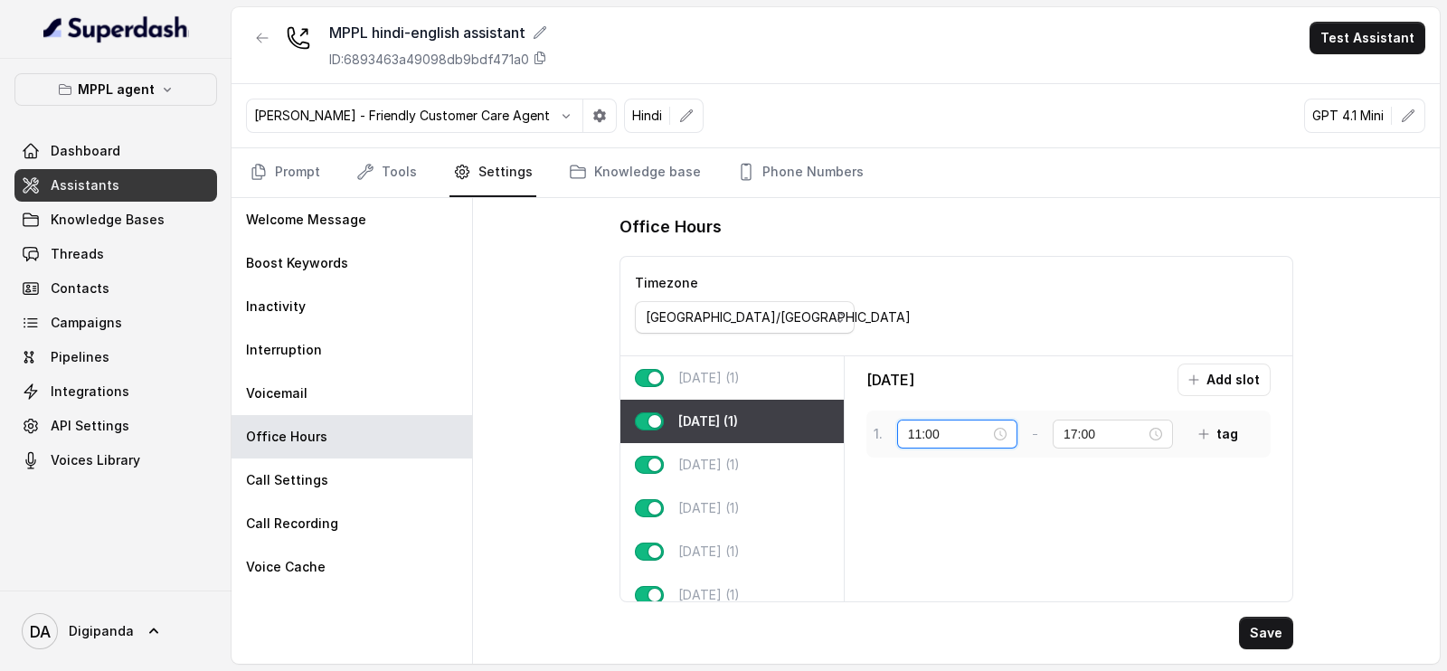
click at [924, 434] on input "11:00" at bounding box center [949, 434] width 82 height 20
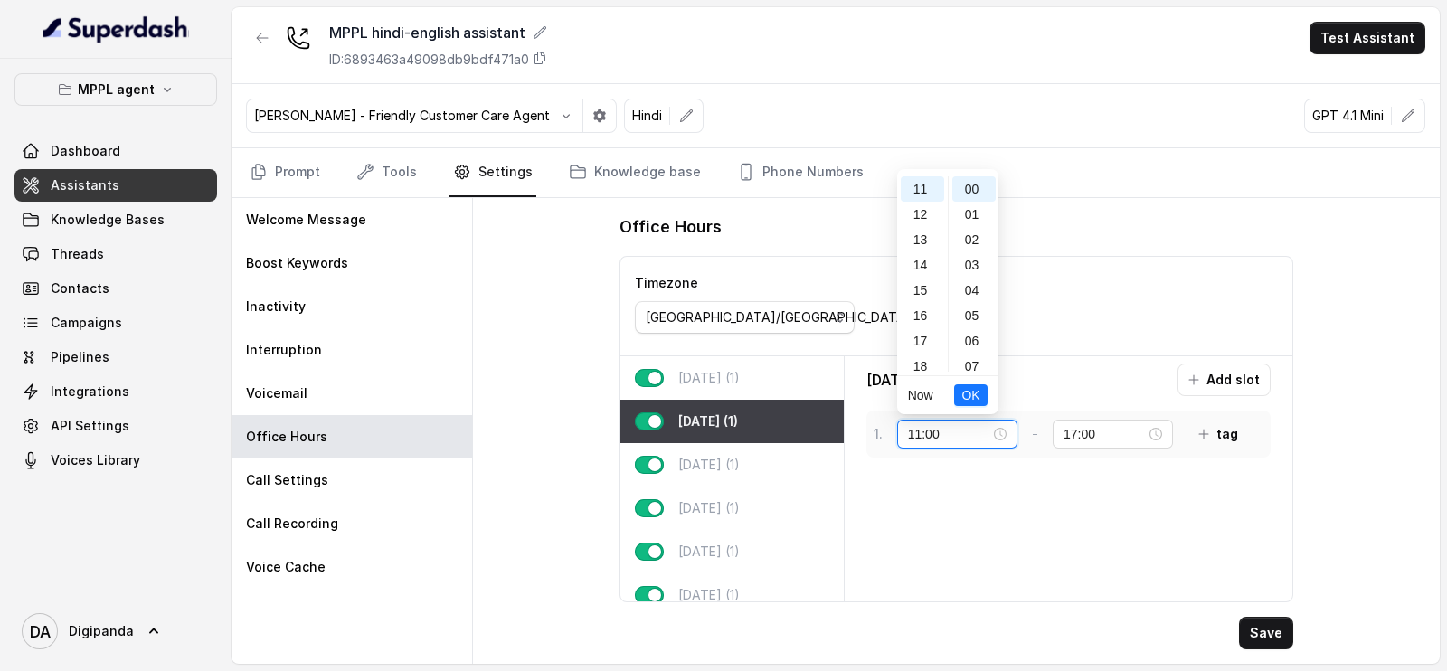
click at [917, 431] on input "11:00" at bounding box center [949, 434] width 82 height 20
click at [915, 260] on div "09" at bounding box center [922, 251] width 43 height 25
click at [973, 397] on span "OK" at bounding box center [971, 395] width 18 height 20
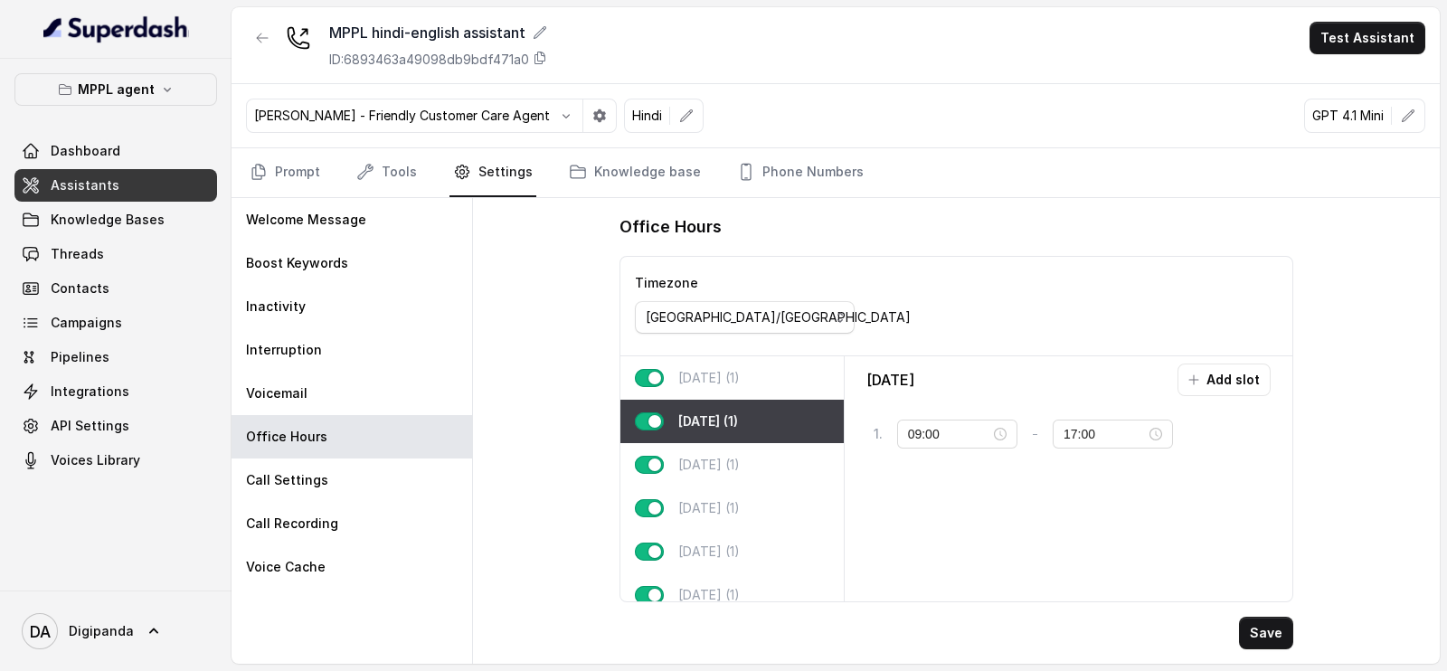
click at [710, 382] on p "[DATE] (1)" at bounding box center [709, 378] width 62 height 18
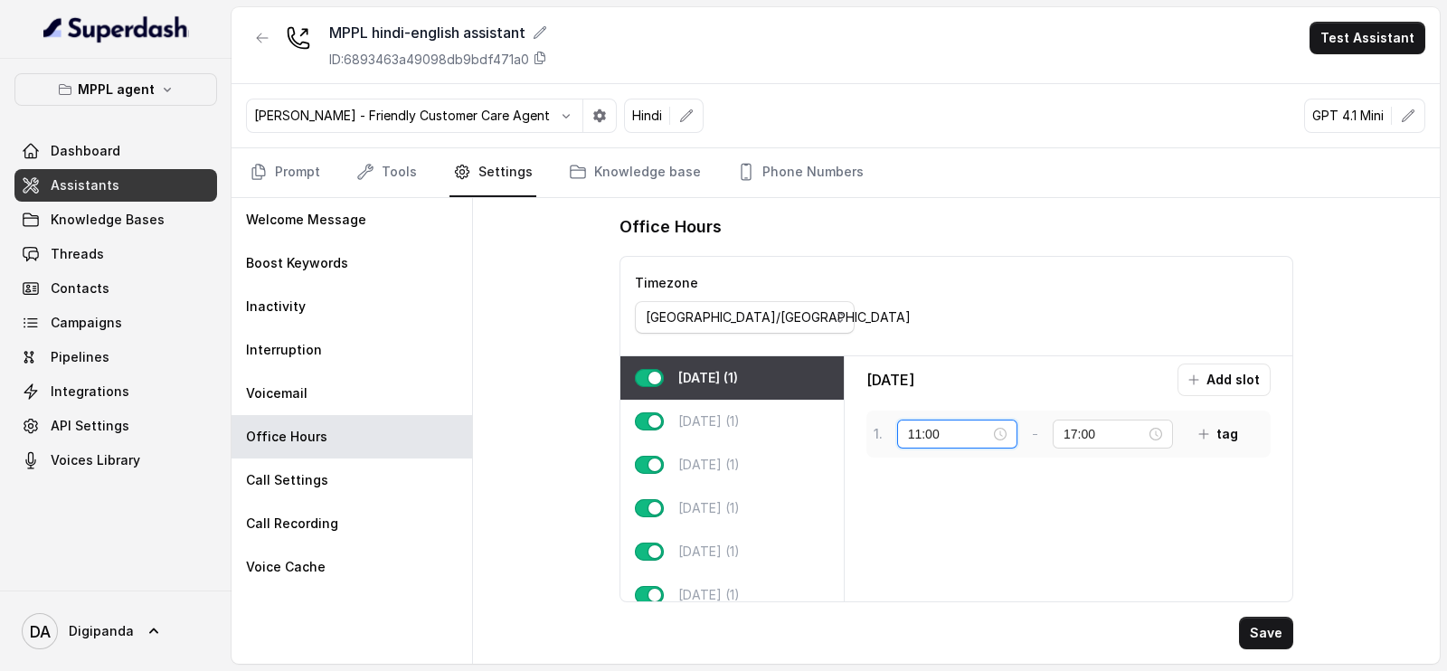
click at [931, 431] on input "11:00" at bounding box center [949, 434] width 82 height 20
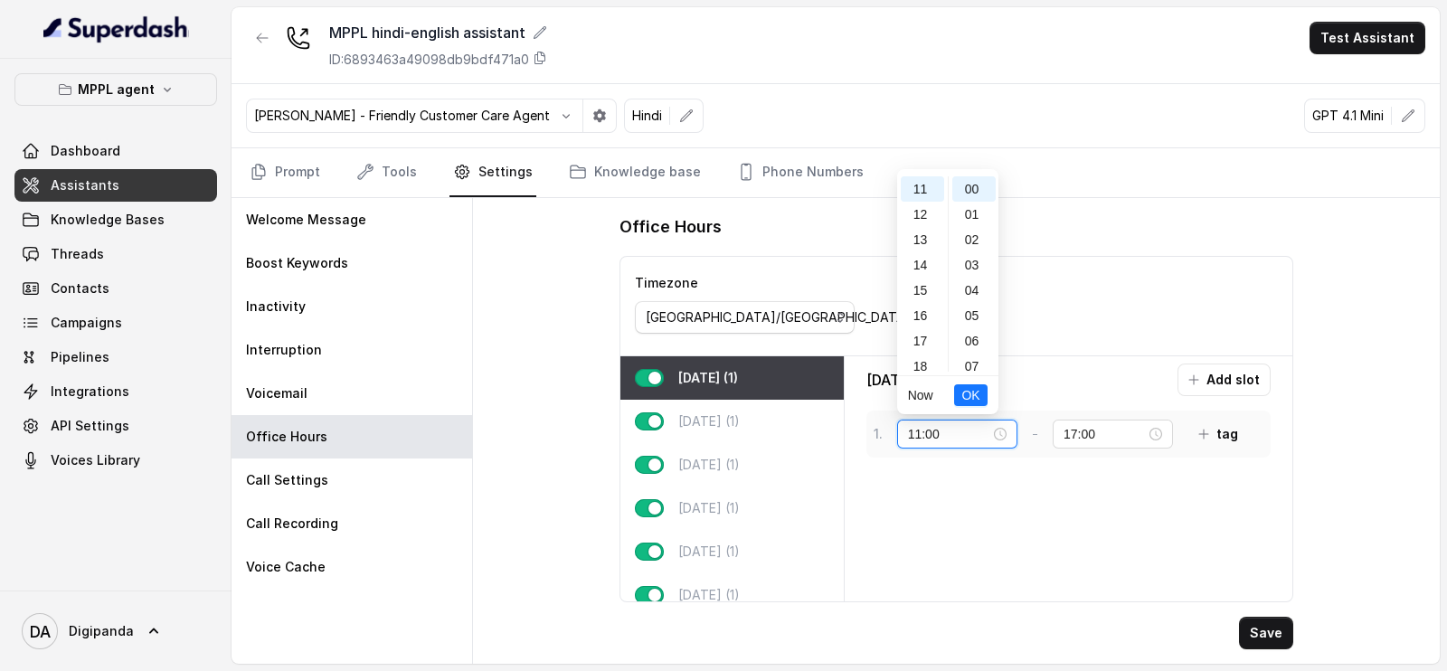
click at [922, 431] on input "11:00" at bounding box center [949, 434] width 82 height 20
click at [914, 251] on div "09" at bounding box center [922, 251] width 43 height 25
click at [969, 390] on span "OK" at bounding box center [971, 395] width 18 height 20
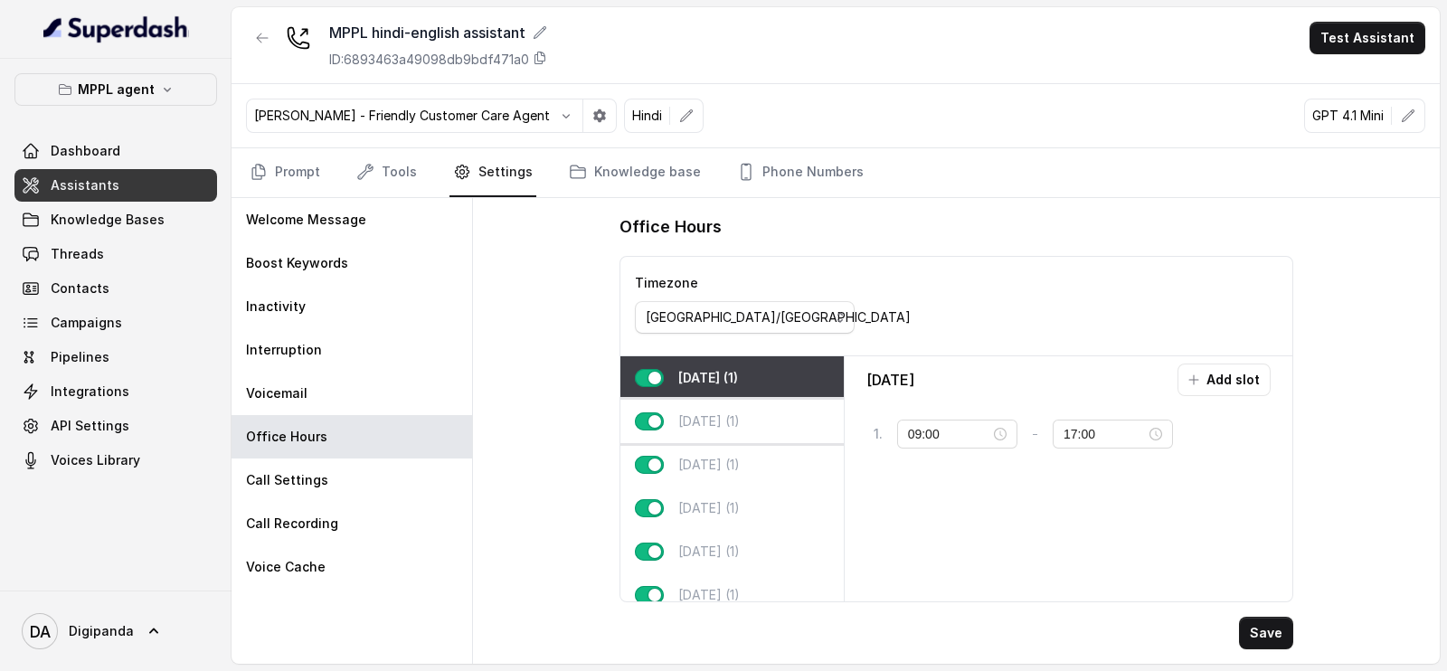
click at [728, 412] on p "[DATE] (1)" at bounding box center [709, 421] width 62 height 18
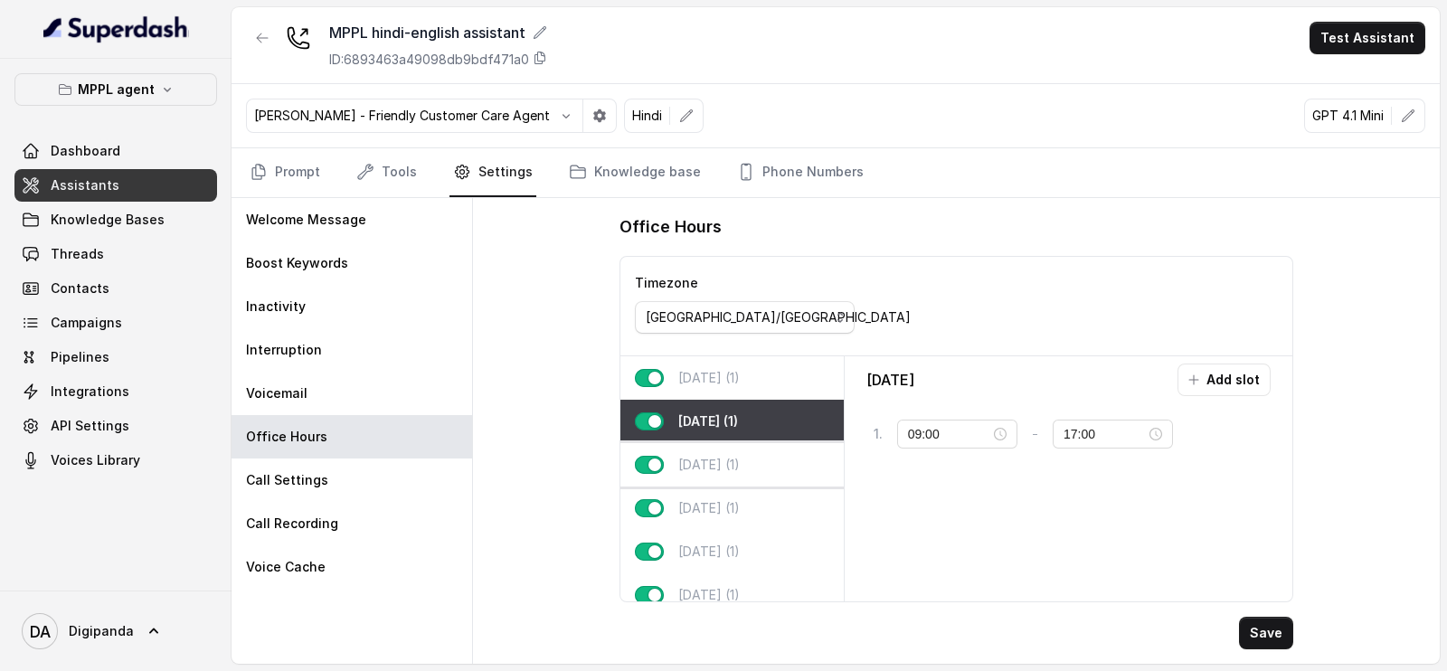
click at [728, 443] on div "[DATE] (1)" at bounding box center [732, 464] width 223 height 43
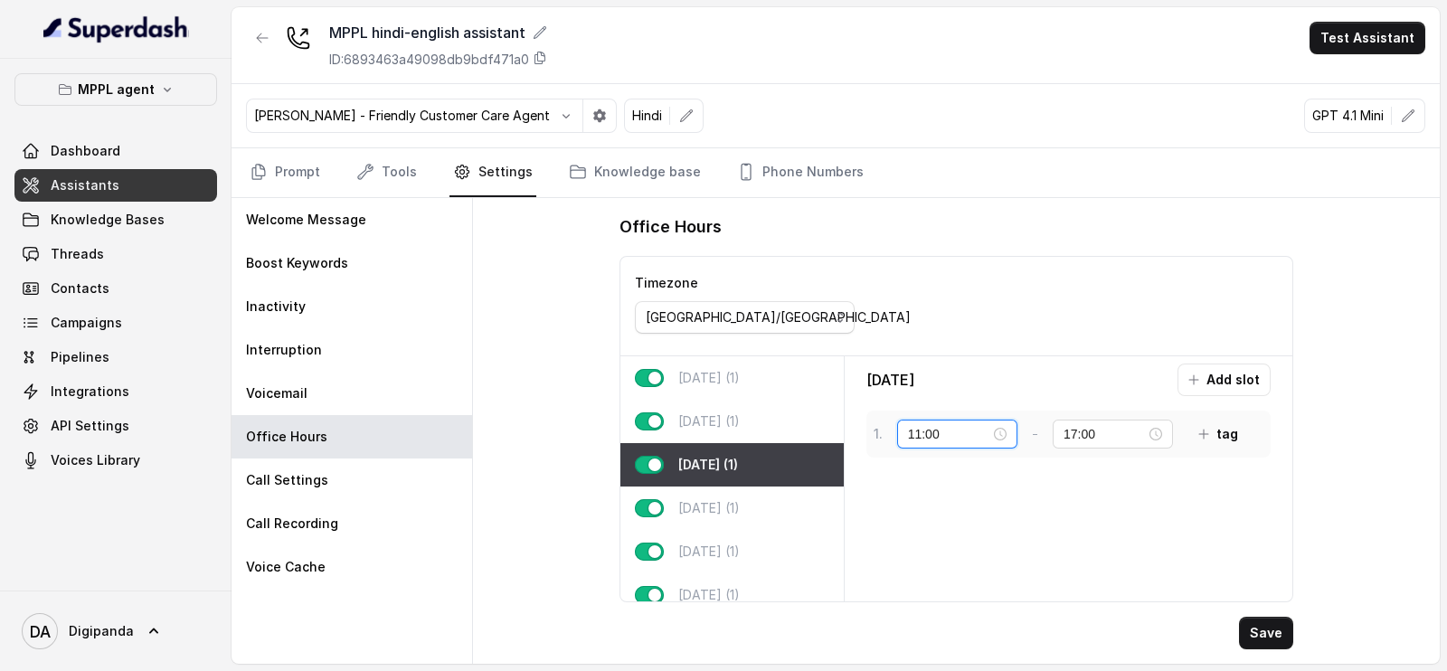
click at [919, 435] on input "11:00" at bounding box center [949, 434] width 82 height 20
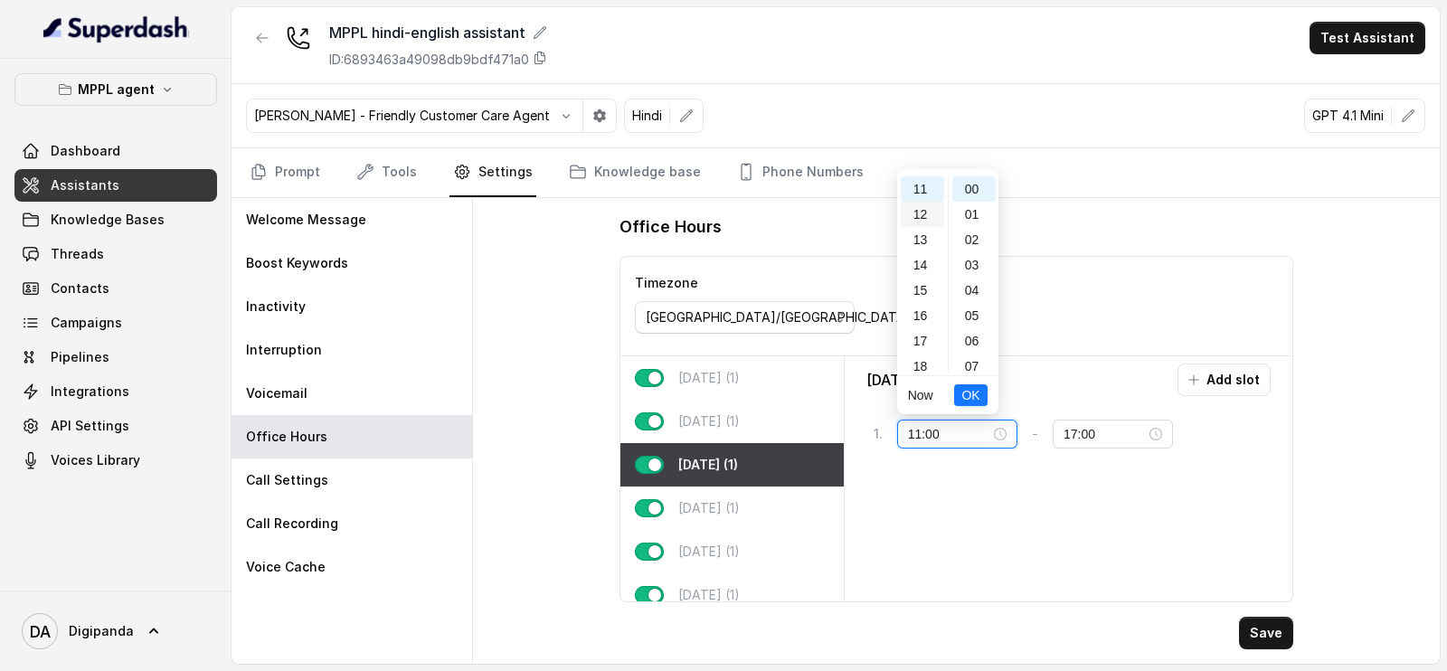
scroll to position [166, 0]
click at [918, 256] on div "09" at bounding box center [922, 251] width 43 height 25
click at [982, 397] on button "OK" at bounding box center [970, 395] width 33 height 22
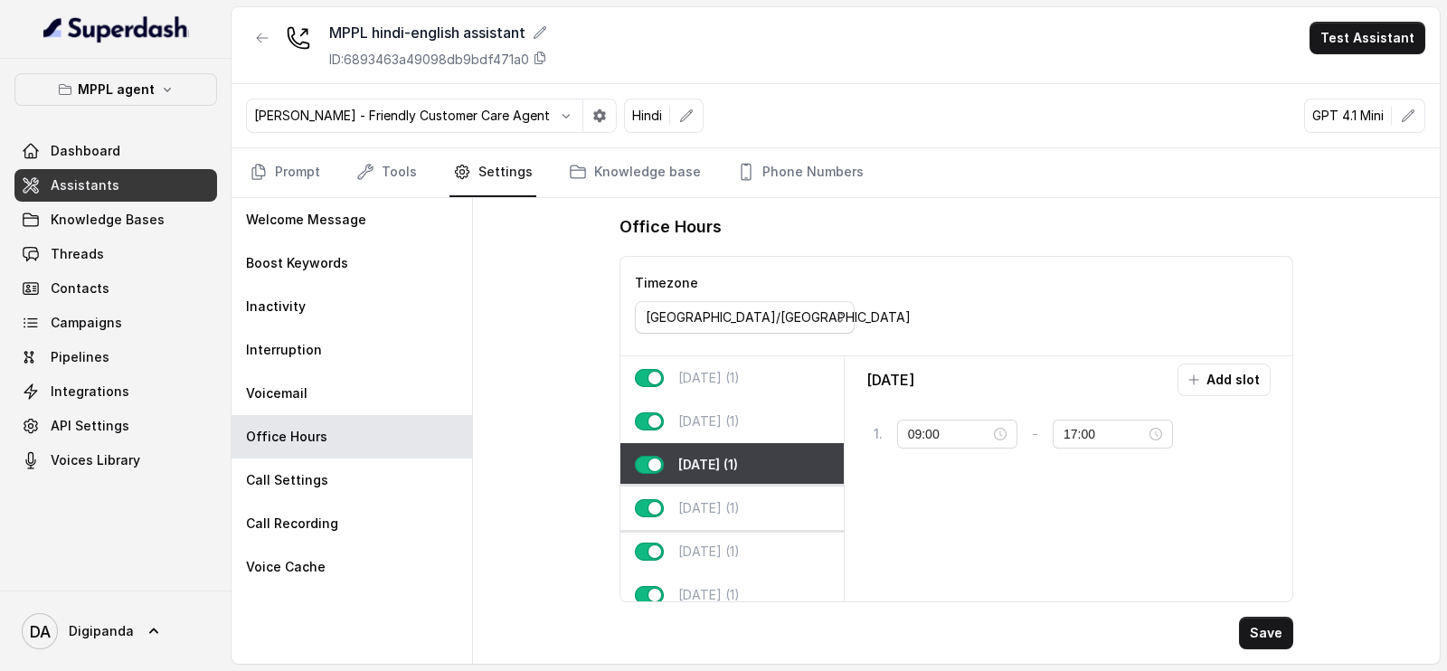
click at [747, 487] on div "[DATE] (1)" at bounding box center [732, 508] width 223 height 43
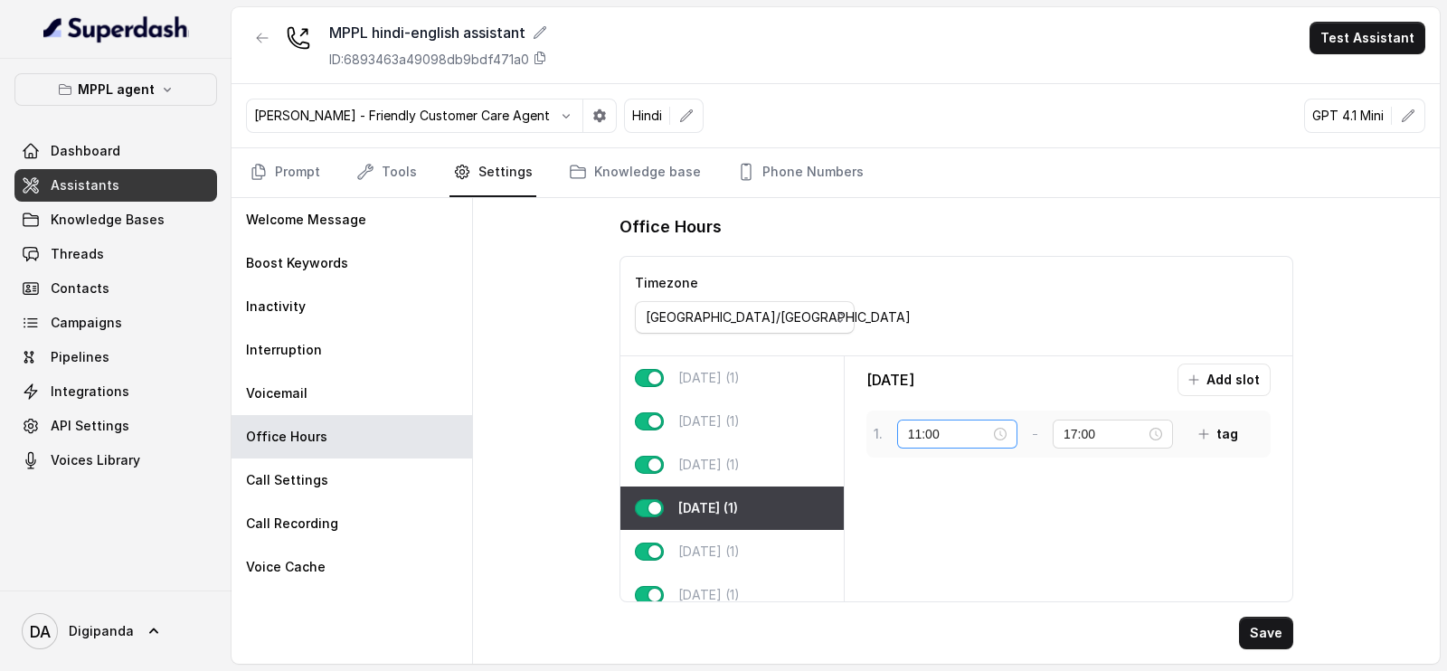
click at [905, 426] on div "11:00" at bounding box center [957, 434] width 120 height 29
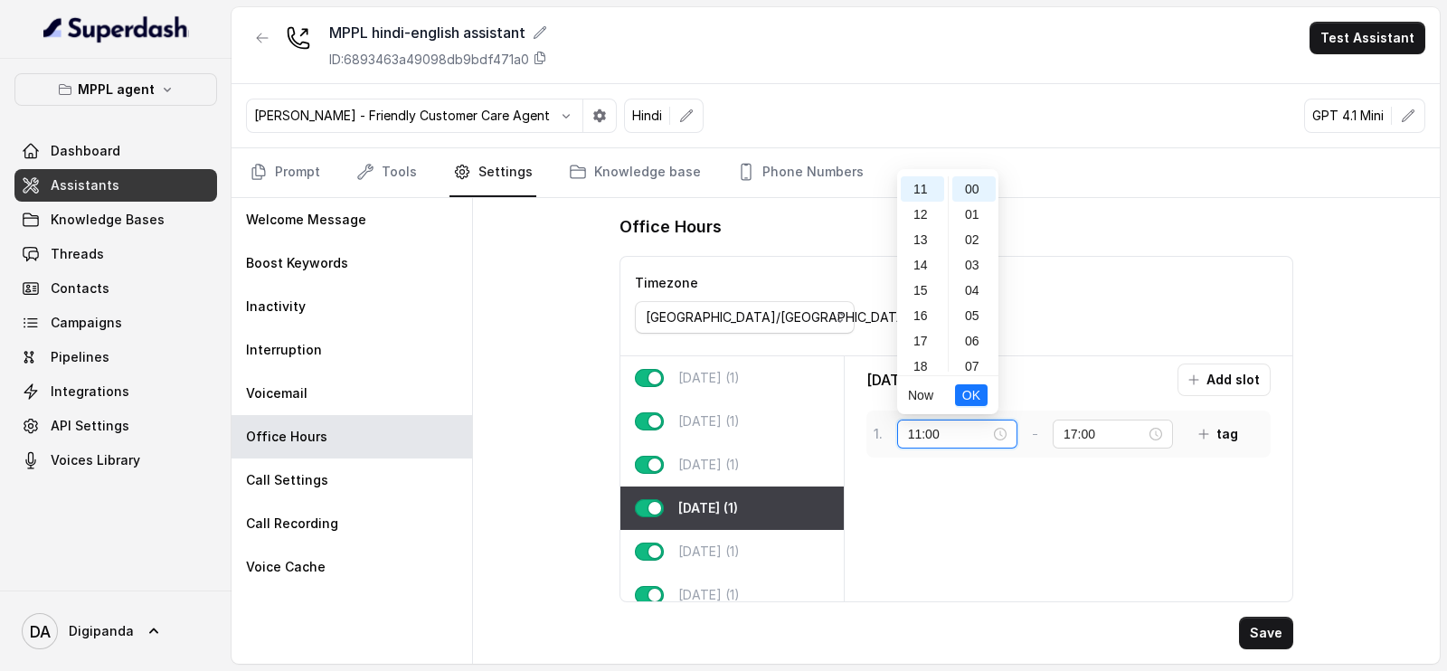
click at [921, 431] on input "11:00" at bounding box center [949, 434] width 82 height 20
click at [924, 257] on div "09" at bounding box center [922, 251] width 43 height 25
click at [976, 385] on span "OK" at bounding box center [971, 395] width 18 height 20
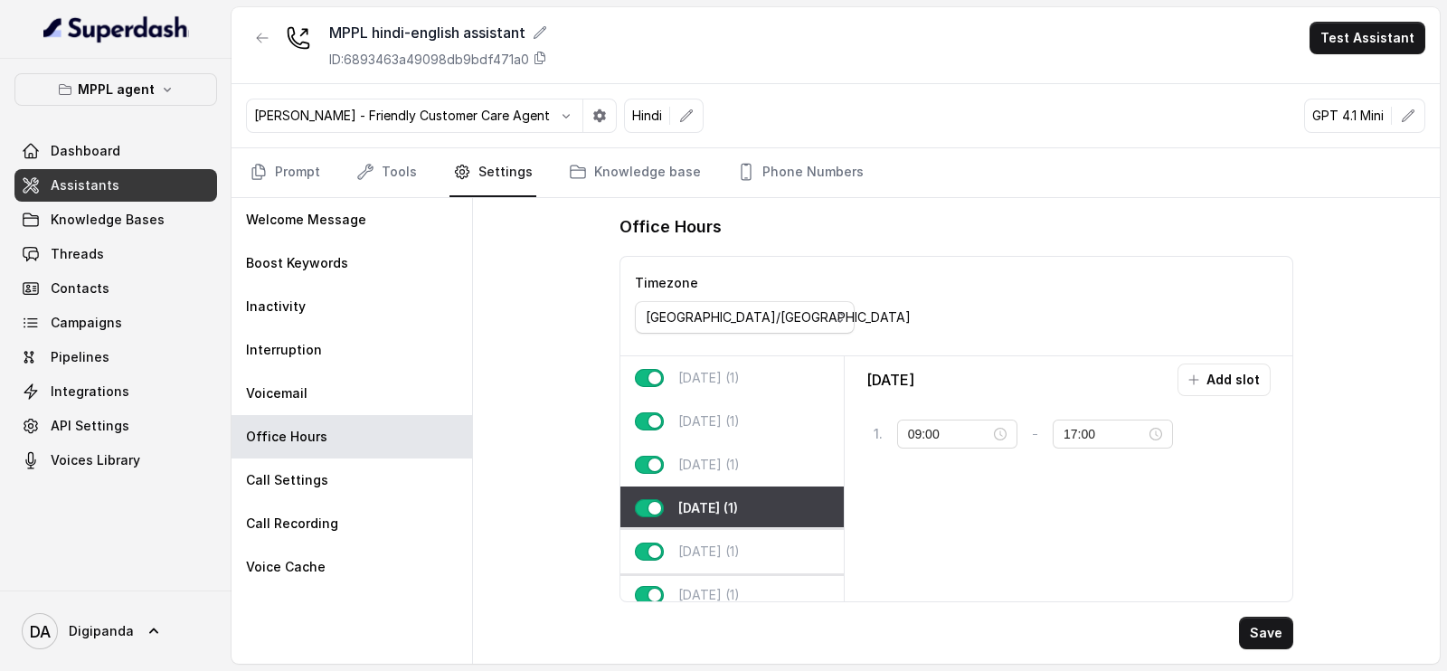
click at [725, 543] on p "[DATE] (1)" at bounding box center [709, 552] width 62 height 18
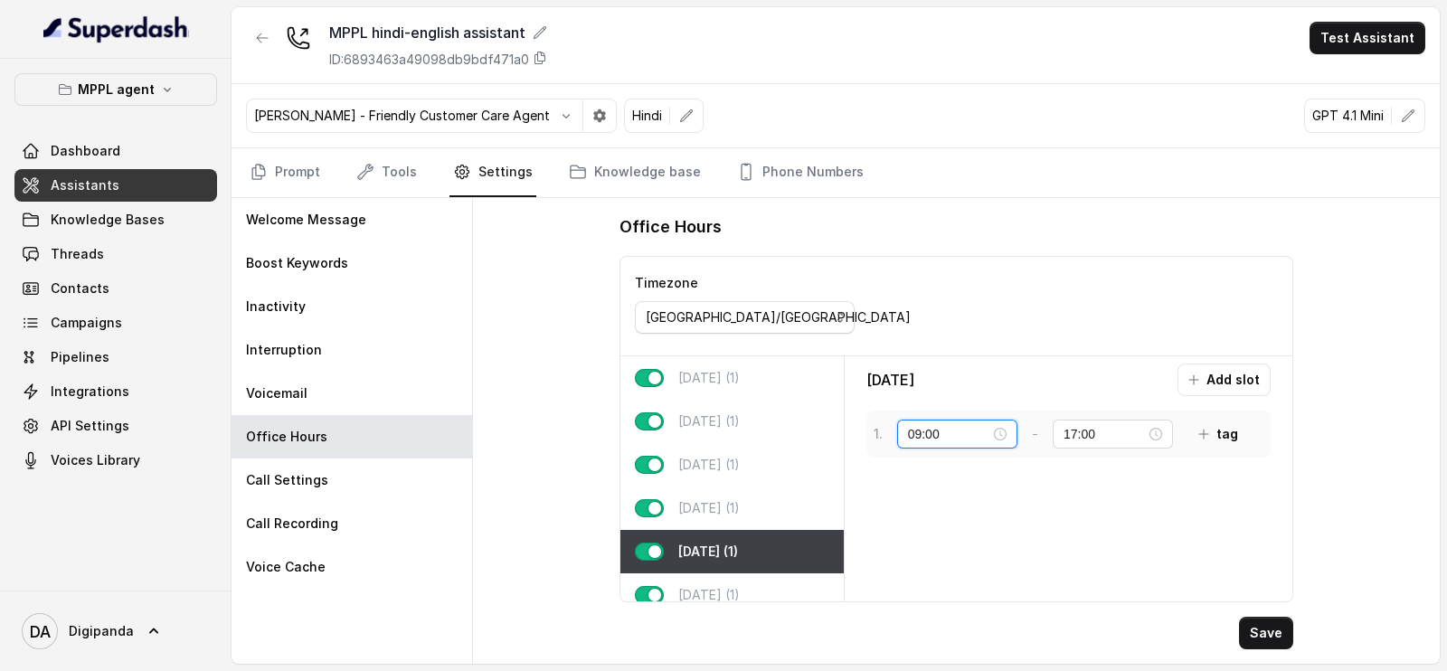
click at [923, 431] on input "09:00" at bounding box center [949, 434] width 82 height 20
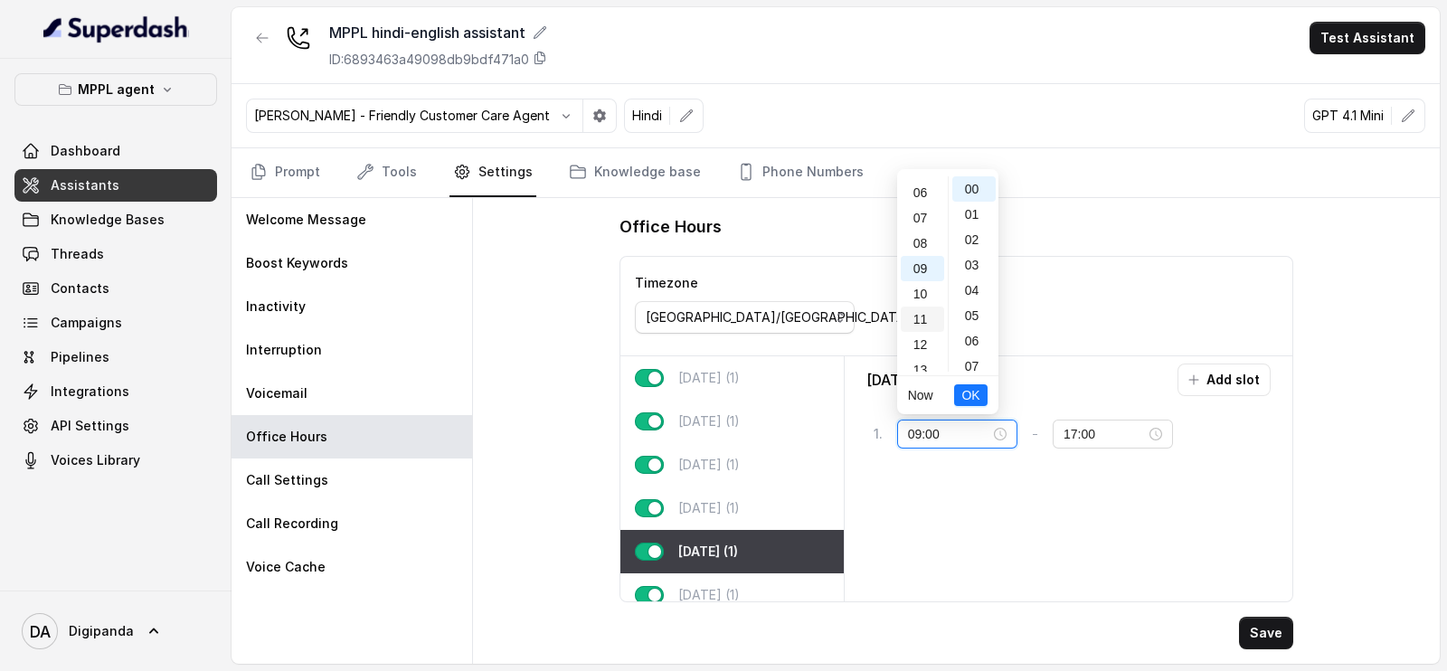
scroll to position [114, 0]
click at [927, 308] on div "09" at bounding box center [922, 302] width 43 height 25
click at [975, 396] on span "OK" at bounding box center [971, 395] width 18 height 20
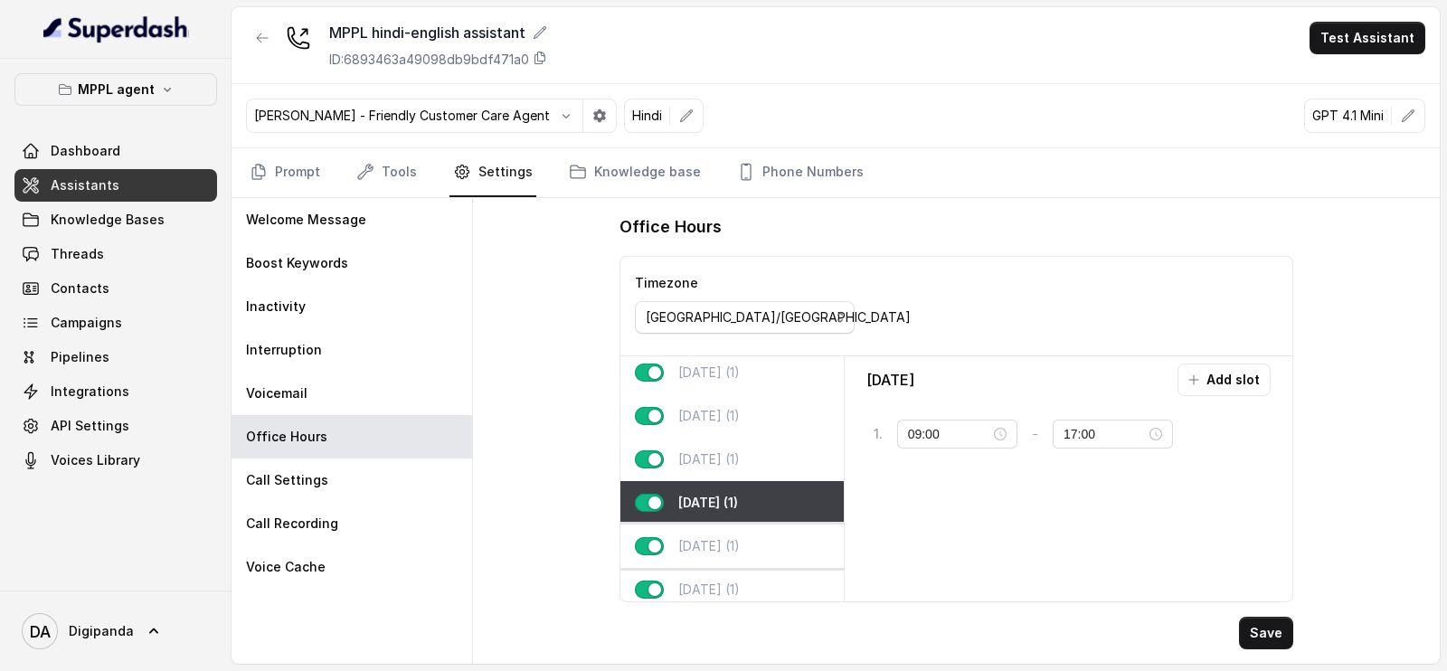
scroll to position [73, 0]
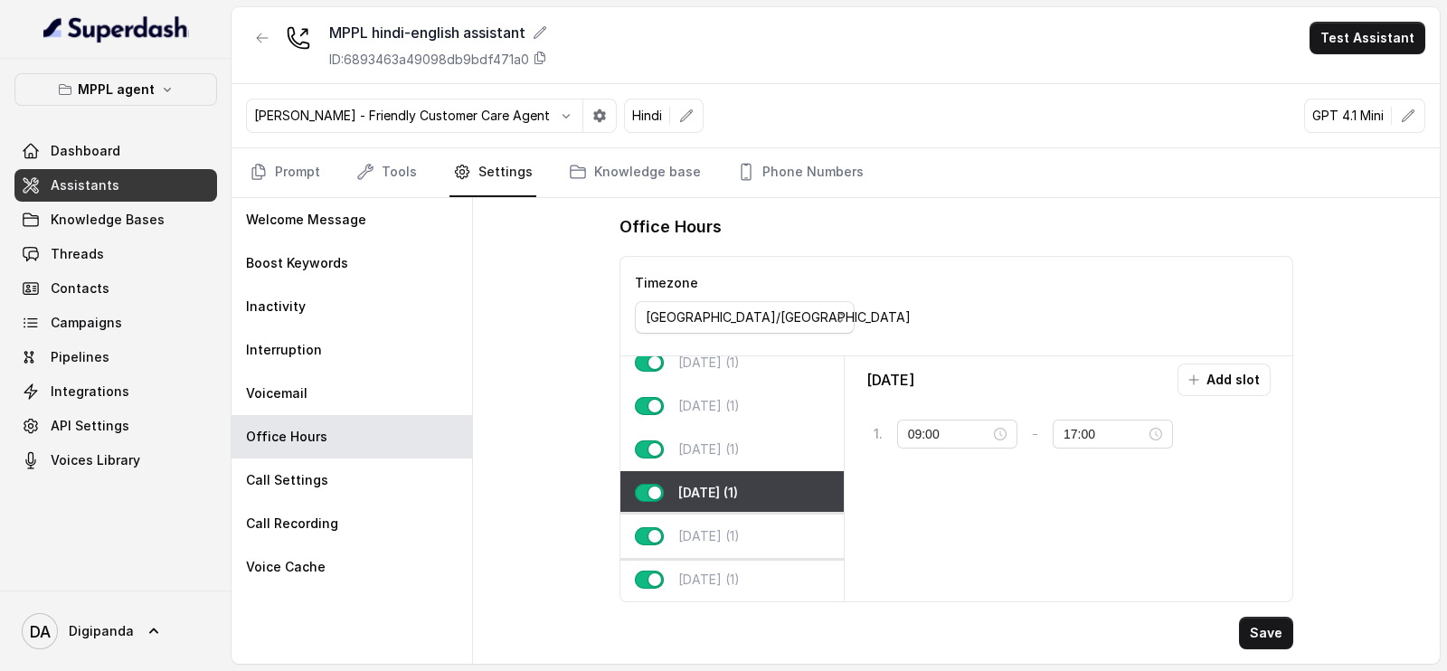
click at [787, 524] on div "[DATE] (1)" at bounding box center [732, 536] width 223 height 43
type input "10:00"
type input "16:00"
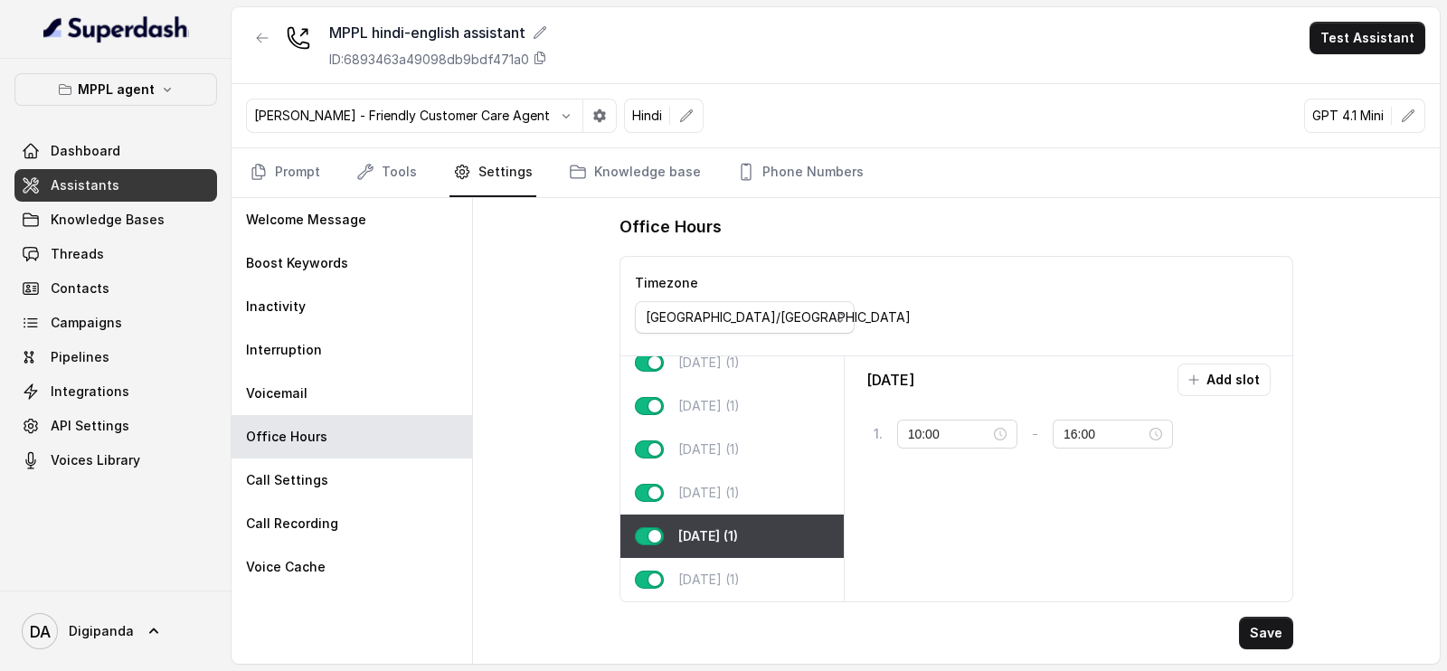
click at [654, 527] on button "button" at bounding box center [649, 536] width 29 height 18
click at [651, 571] on button "button" at bounding box center [649, 580] width 29 height 18
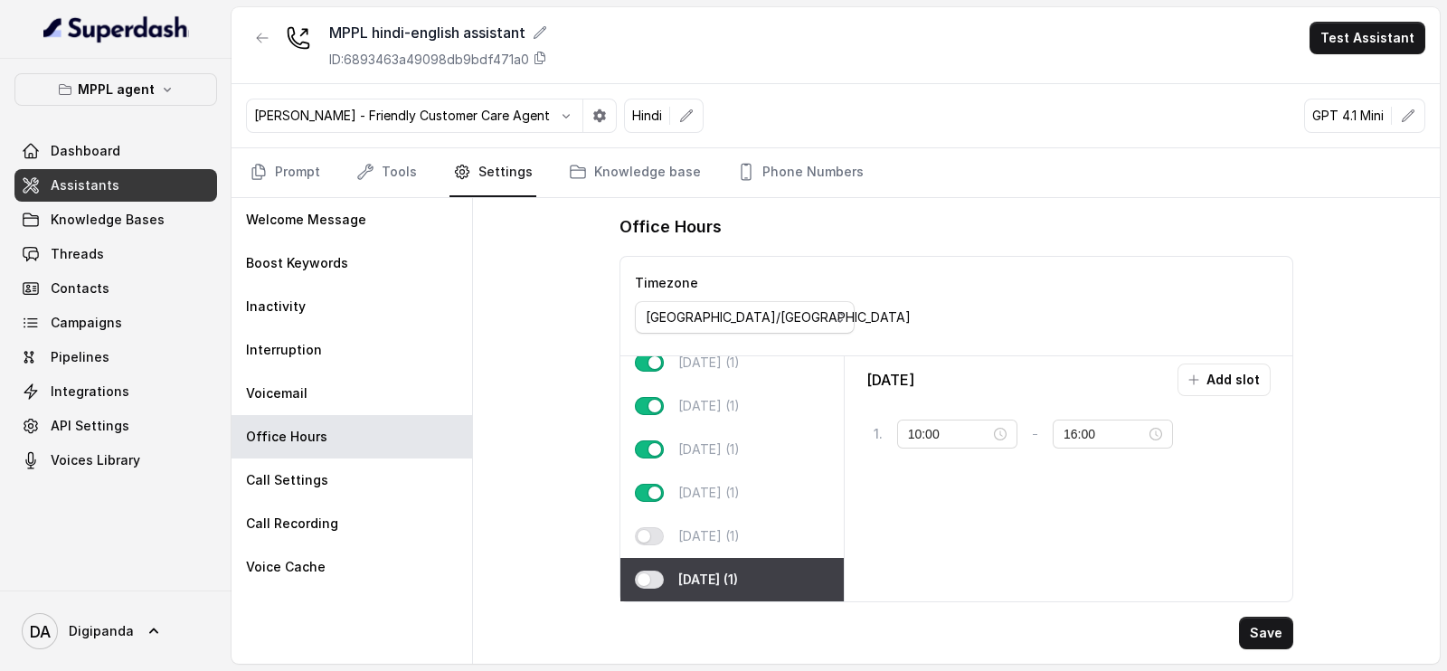
click at [1237, 617] on div "Save" at bounding box center [957, 633] width 675 height 33
click at [1248, 621] on button "Save" at bounding box center [1266, 633] width 54 height 33
click at [393, 178] on link "Tools" at bounding box center [387, 172] width 68 height 49
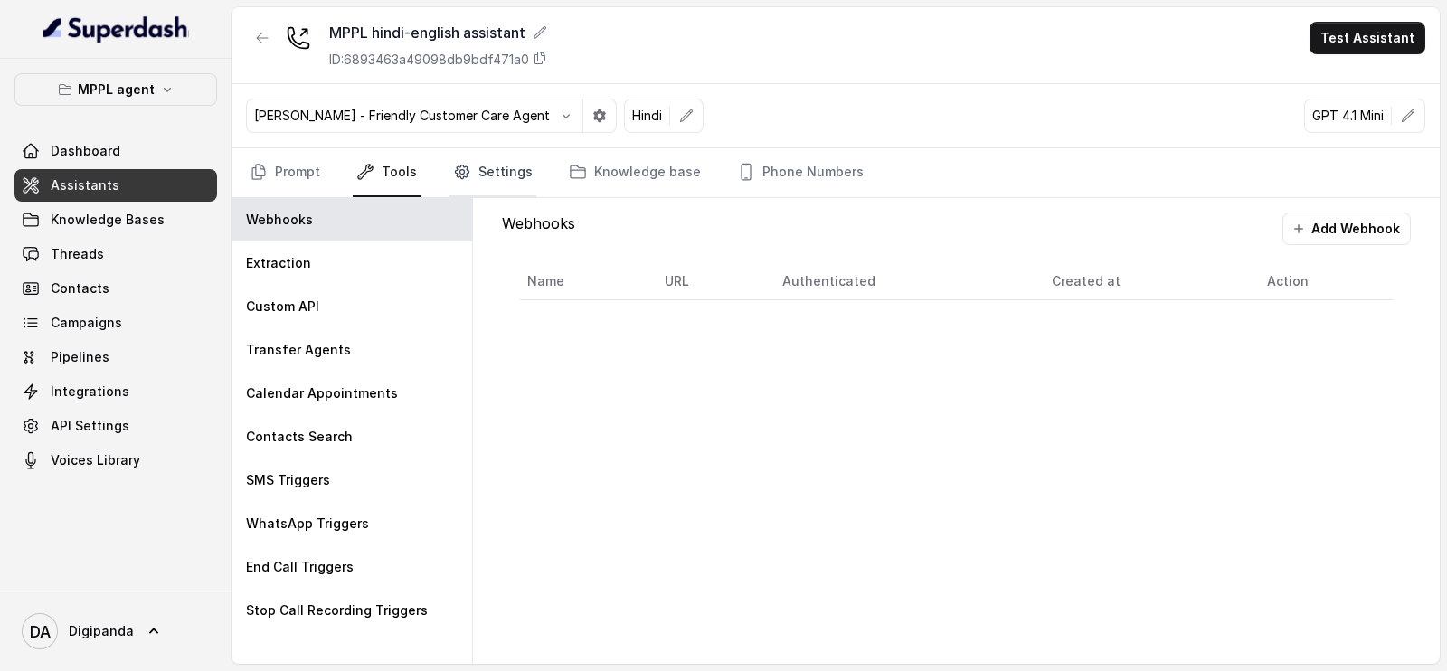
click at [505, 157] on link "Settings" at bounding box center [493, 172] width 87 height 49
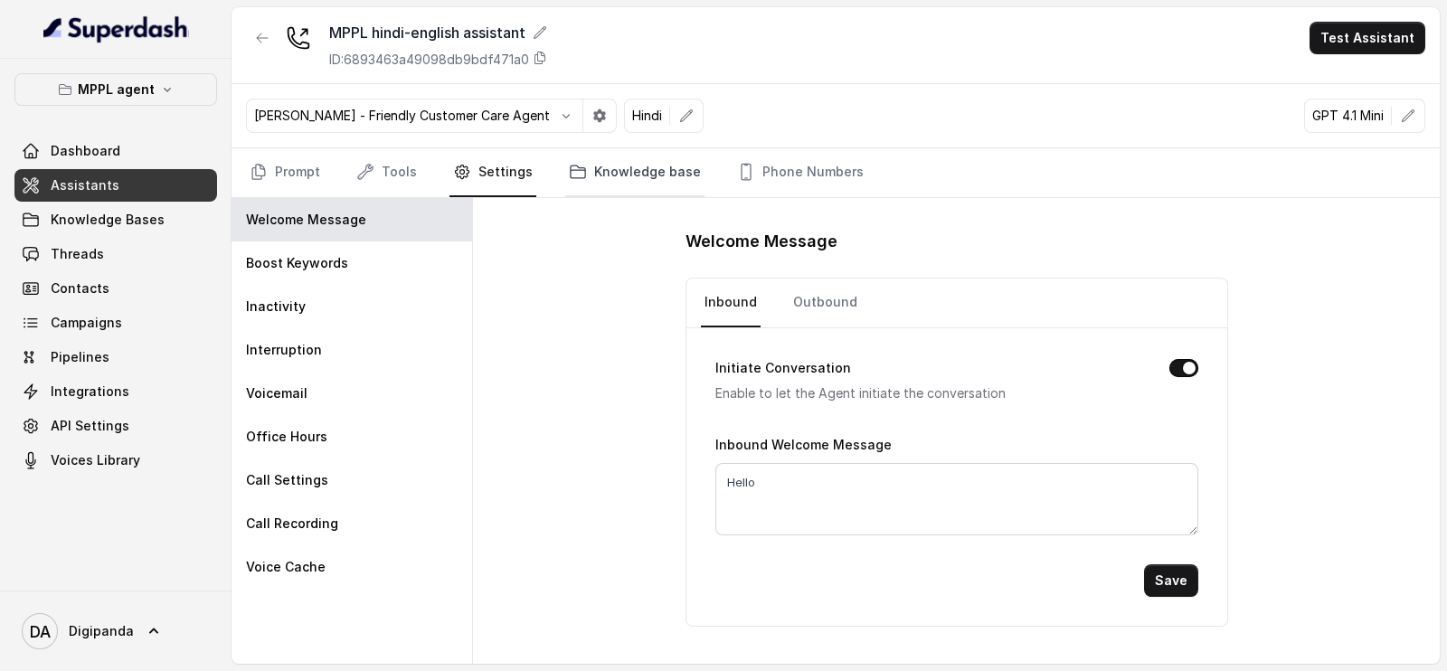
click at [602, 163] on link "Knowledge base" at bounding box center [634, 172] width 139 height 49
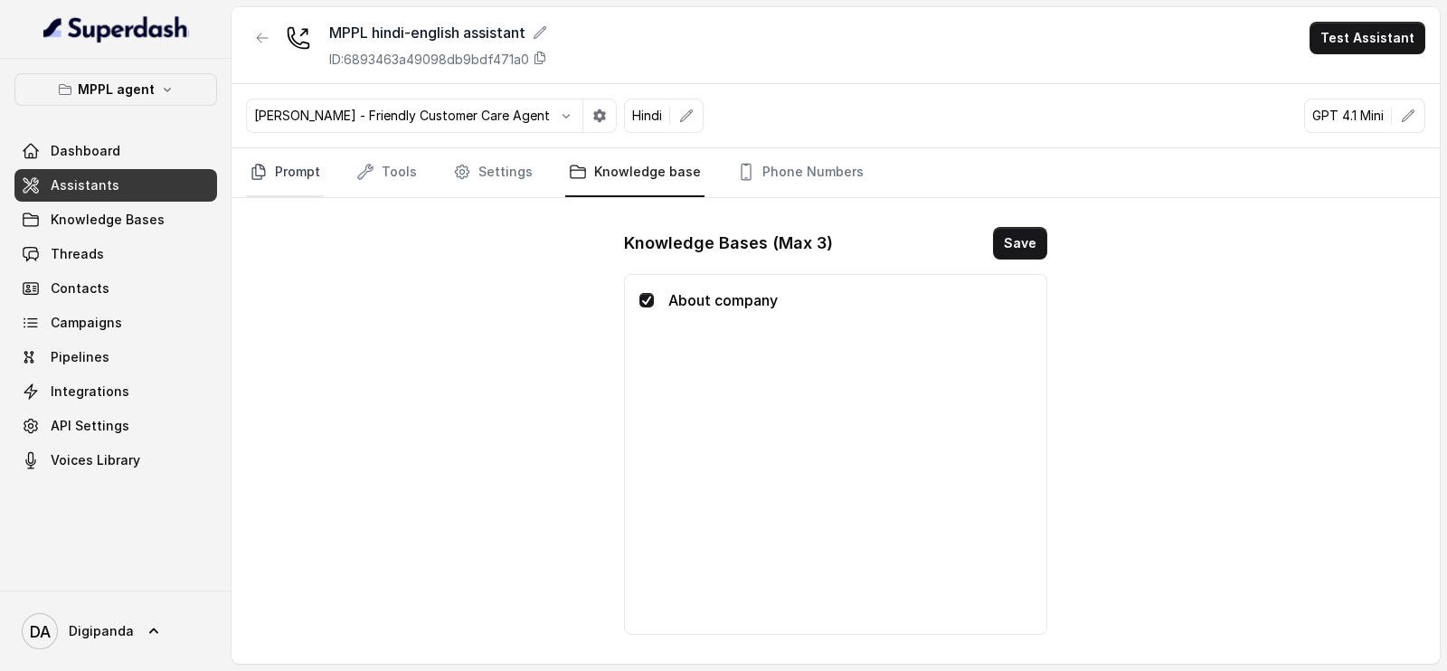
click at [321, 166] on link "Prompt" at bounding box center [285, 172] width 78 height 49
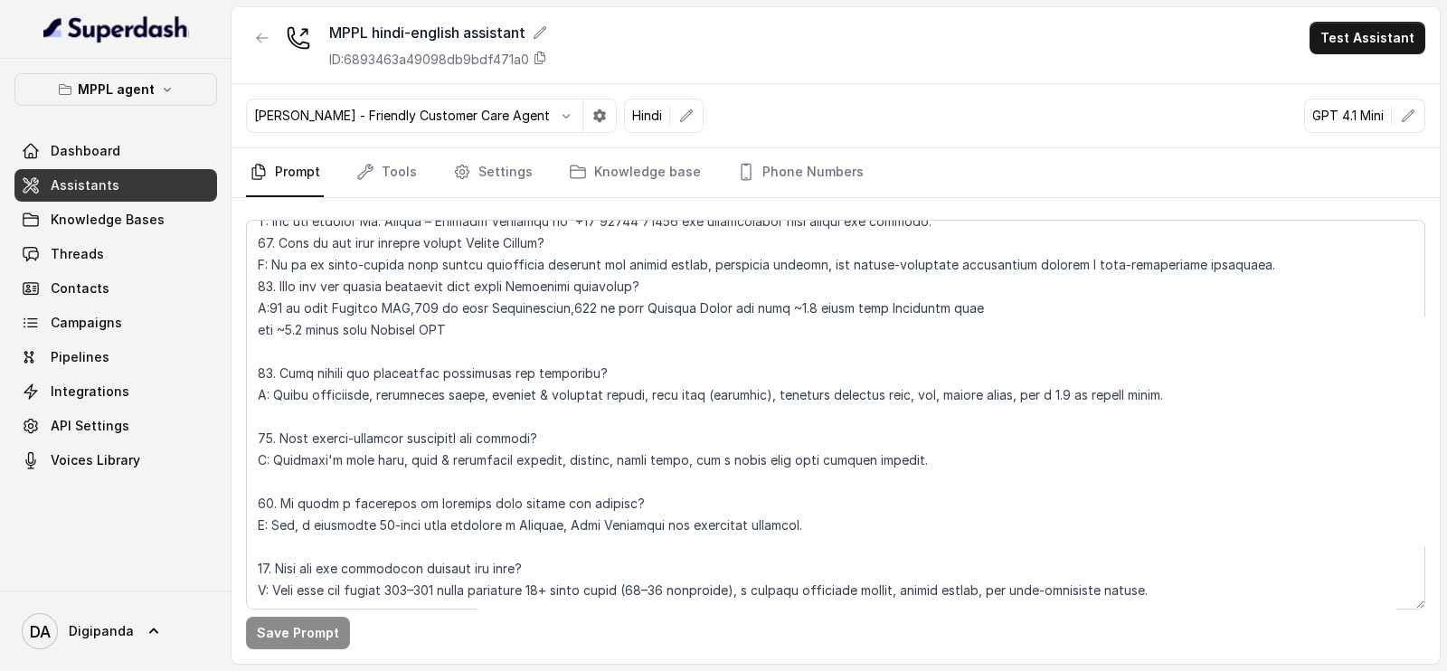
scroll to position [6180, 0]
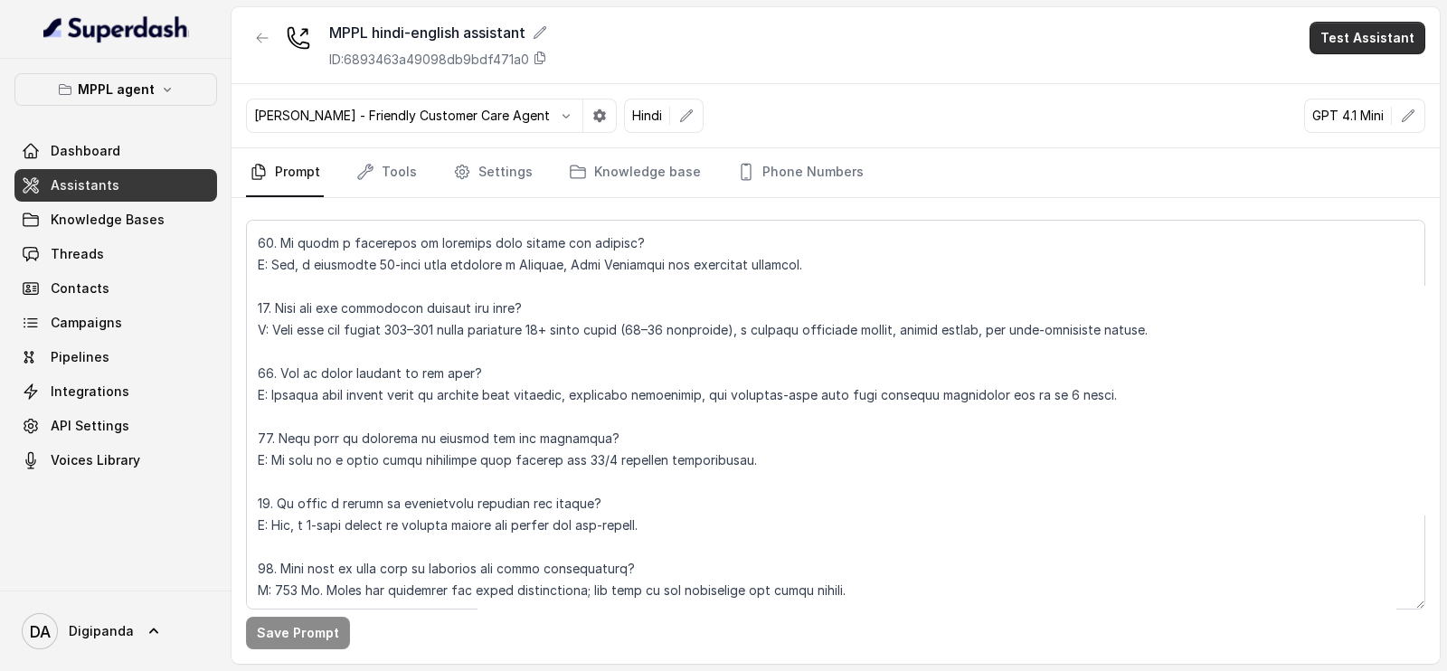
click at [1361, 43] on button "Test Assistant" at bounding box center [1368, 38] width 116 height 33
click at [1133, 77] on div "MPPL hindi-english assistant ID: 6893463a49098db9bdf471a0 Test Assistant" at bounding box center [836, 45] width 1209 height 77
